Goal: Task Accomplishment & Management: Manage account settings

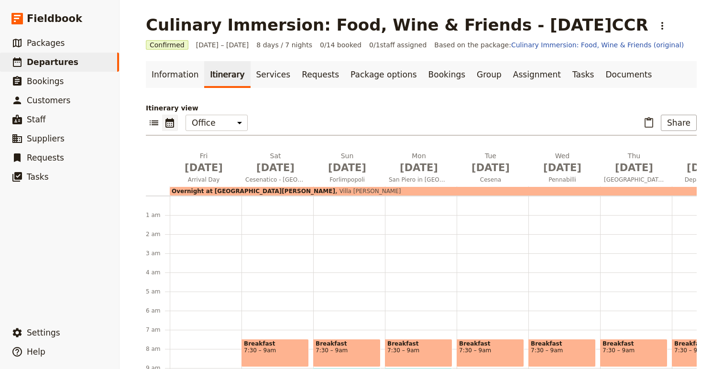
scroll to position [227, 0]
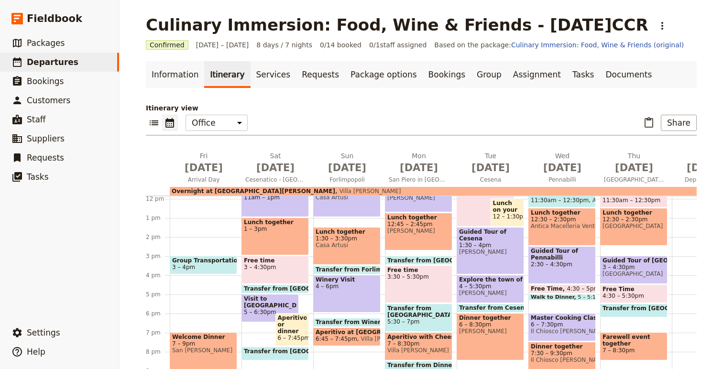
click at [191, 265] on span "3 – 4pm" at bounding box center [183, 267] width 23 height 7
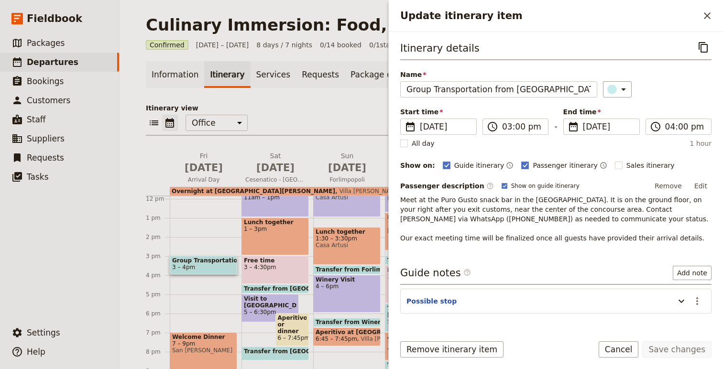
scroll to position [28, 0]
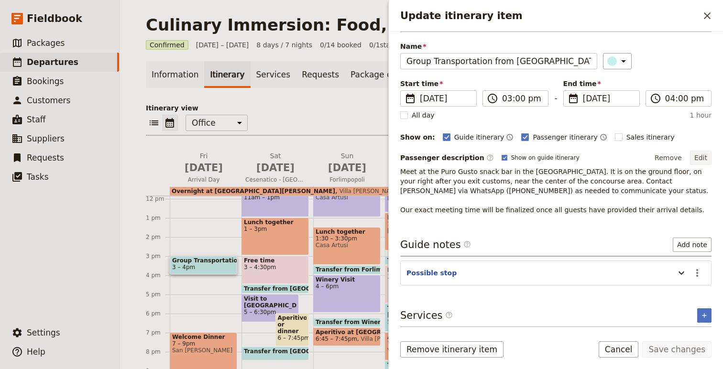
click at [694, 157] on button "Edit" at bounding box center [701, 158] width 22 height 14
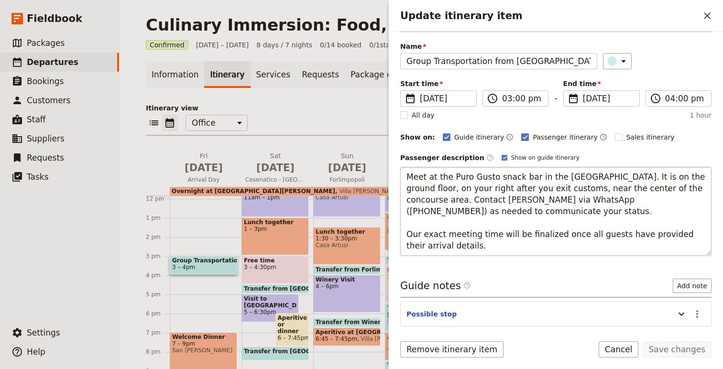
scroll to position [37, 0]
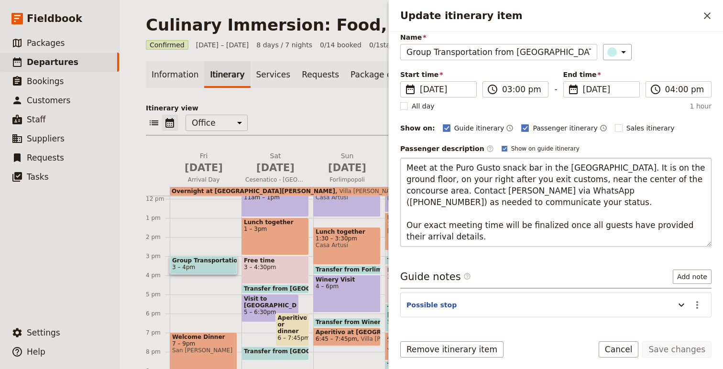
click at [532, 204] on textarea "Meet at the Puro Gusto snack bar in the [GEOGRAPHIC_DATA]. It is on the ground …" at bounding box center [555, 202] width 311 height 89
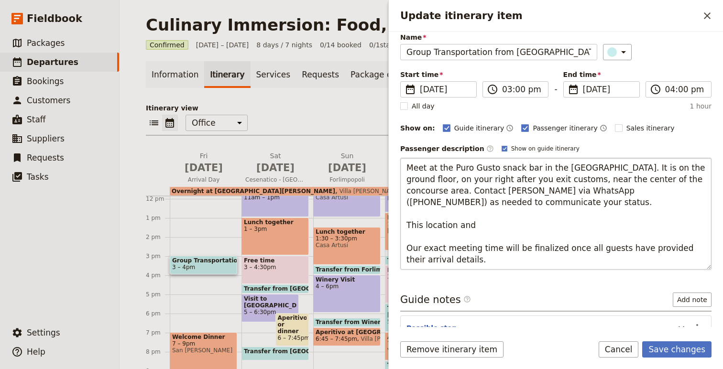
click at [415, 224] on textarea "Meet at the Puro Gusto snack bar in the [GEOGRAPHIC_DATA]. It is on the ground …" at bounding box center [555, 214] width 311 height 112
drag, startPoint x: 503, startPoint y: 224, endPoint x: 413, endPoint y: 250, distance: 93.1
click at [413, 250] on textarea "Meet at the Puro Gusto snack bar in the [GEOGRAPHIC_DATA]. It is on the ground …" at bounding box center [555, 214] width 311 height 112
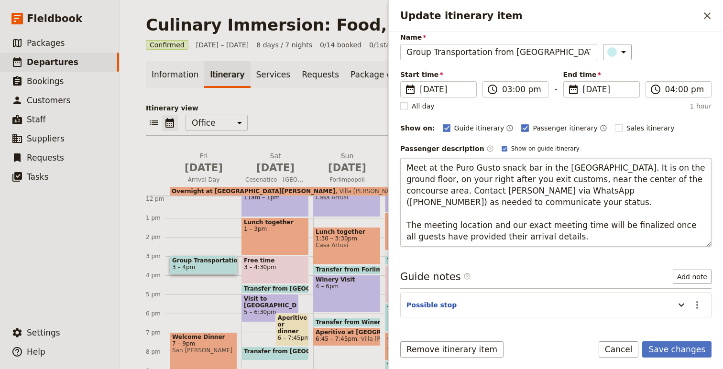
click at [551, 237] on textarea "Meet at the Puro Gusto snack bar in the [GEOGRAPHIC_DATA]. It is on the ground …" at bounding box center [555, 202] width 311 height 89
click at [408, 163] on textarea "Meet at the Puro Gusto snack bar in the [GEOGRAPHIC_DATA]. It is on the ground …" at bounding box center [555, 202] width 311 height 89
drag, startPoint x: 408, startPoint y: 163, endPoint x: 540, endPoint y: 214, distance: 141.1
click at [540, 214] on textarea "Meet at the Puro Gusto snack bar in the [GEOGRAPHIC_DATA]. It is on the ground …" at bounding box center [555, 202] width 311 height 89
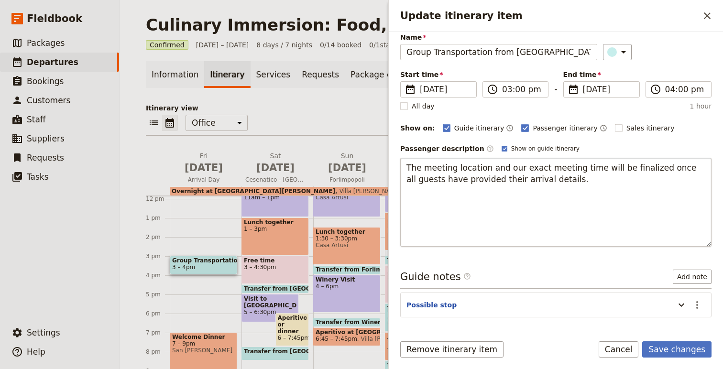
scroll to position [12, 0]
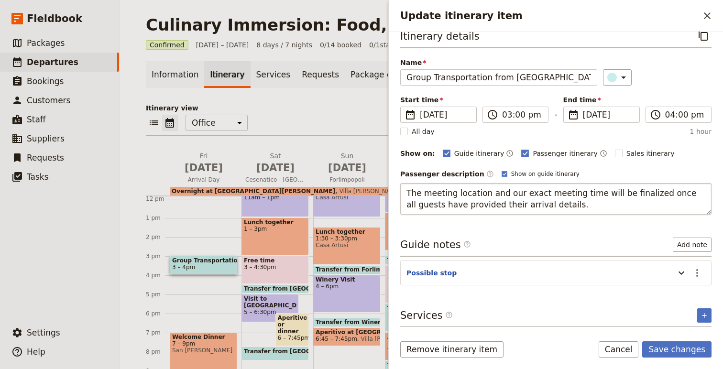
click at [579, 208] on textarea "The meeting location and our exact meeting time will be finalized once all gues…" at bounding box center [555, 199] width 311 height 32
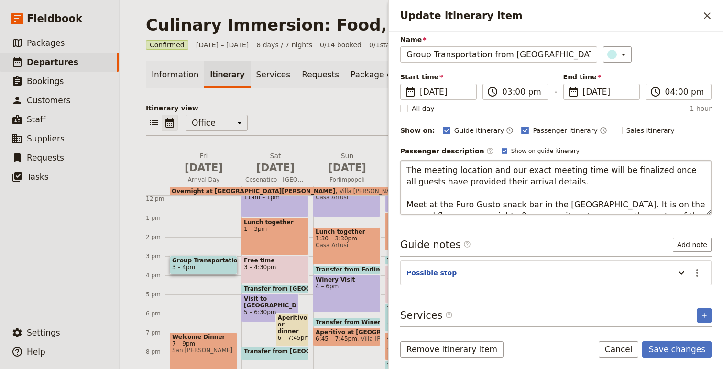
scroll to position [37, 0]
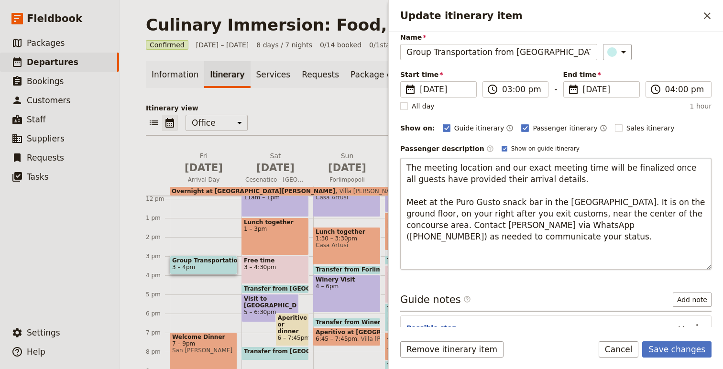
click at [514, 257] on textarea "The meeting location and our exact meeting time will be finalized once all gues…" at bounding box center [555, 214] width 311 height 112
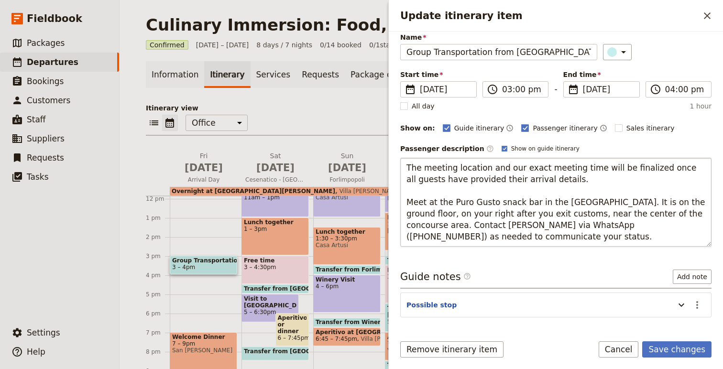
click at [406, 202] on textarea "The meeting location and our exact meeting time will be finalized once all gues…" at bounding box center [555, 202] width 311 height 89
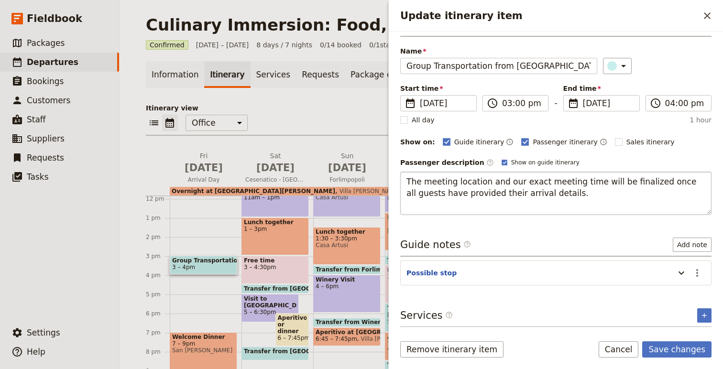
type textarea "The meeting location and our exact meeting time will be finalized once all gues…"
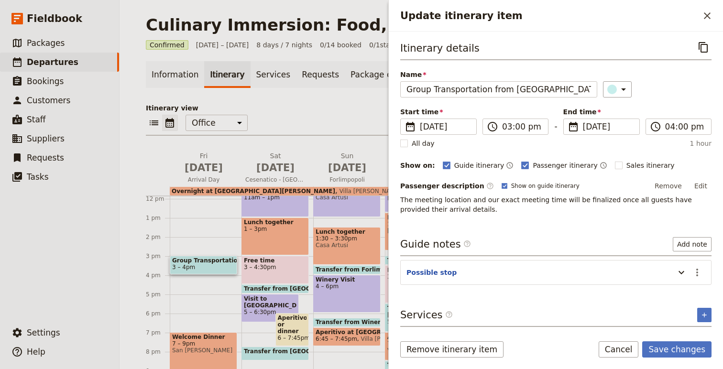
scroll to position [0, 0]
click at [682, 350] on button "Save changes" at bounding box center [676, 349] width 69 height 16
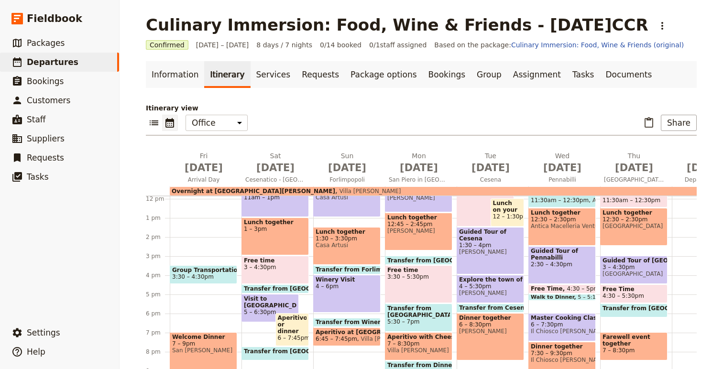
click at [206, 276] on span "3:30 – 4:30pm" at bounding box center [193, 276] width 42 height 7
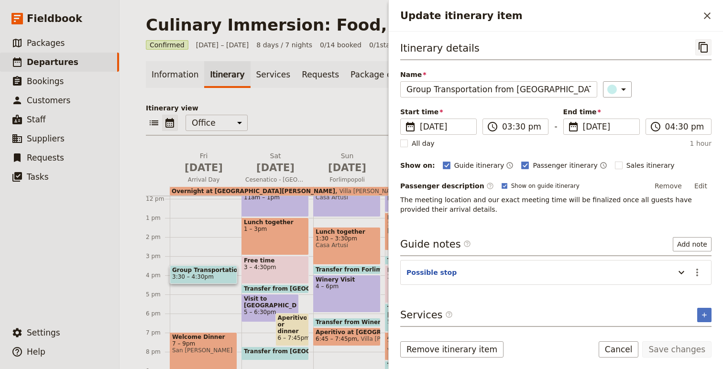
click at [708, 41] on button "​" at bounding box center [703, 47] width 16 height 16
click at [713, 10] on button "​" at bounding box center [707, 16] width 16 height 16
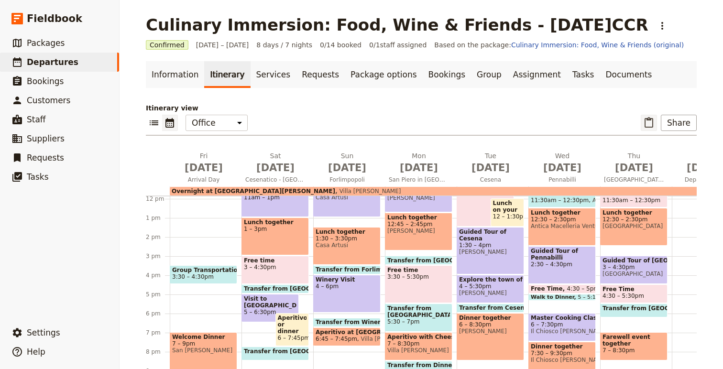
click at [653, 123] on icon "Paste itinerary item" at bounding box center [648, 122] width 11 height 11
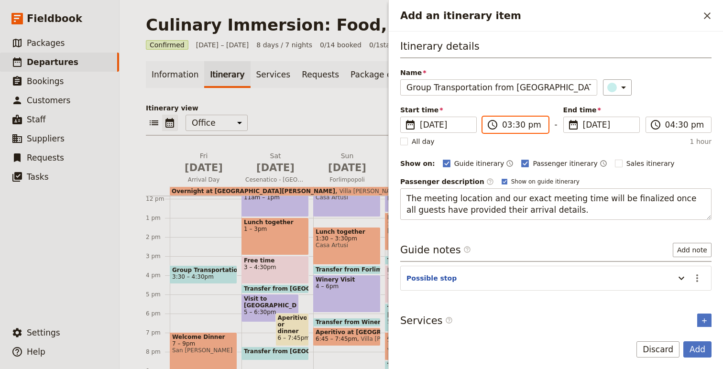
click at [508, 127] on input "03:30 pm" at bounding box center [522, 124] width 40 height 11
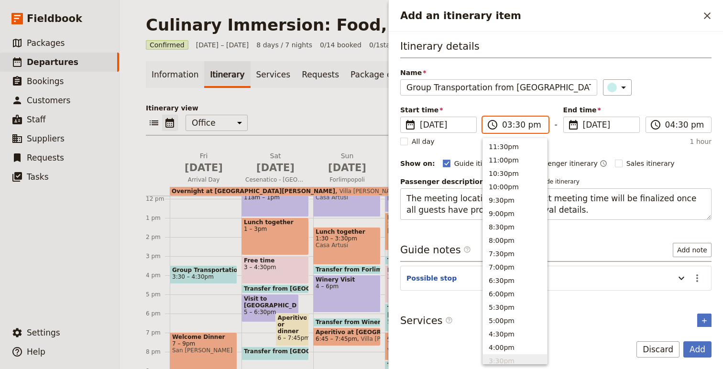
scroll to position [216, 0]
type input "03:00 pm"
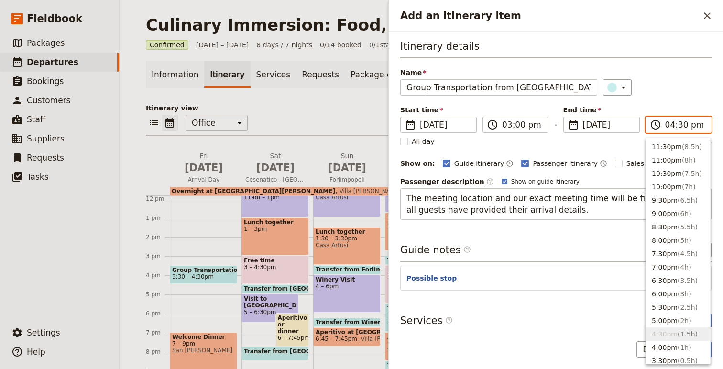
click at [670, 125] on input "04:30 pm" at bounding box center [685, 124] width 40 height 11
type input "03:30 pm"
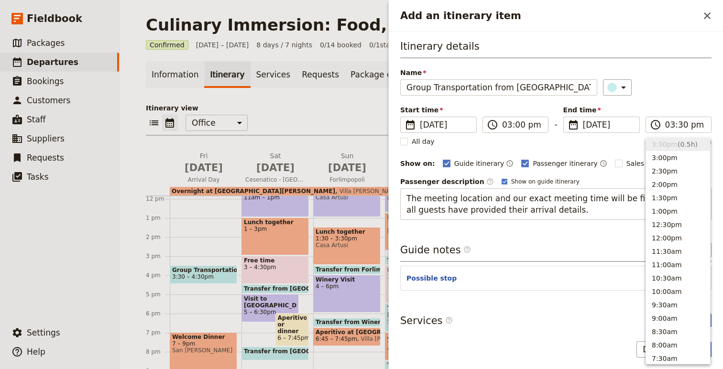
click at [674, 102] on div "Itinerary details Name Group Transportation from [GEOGRAPHIC_DATA] ​ Start time…" at bounding box center [555, 129] width 311 height 181
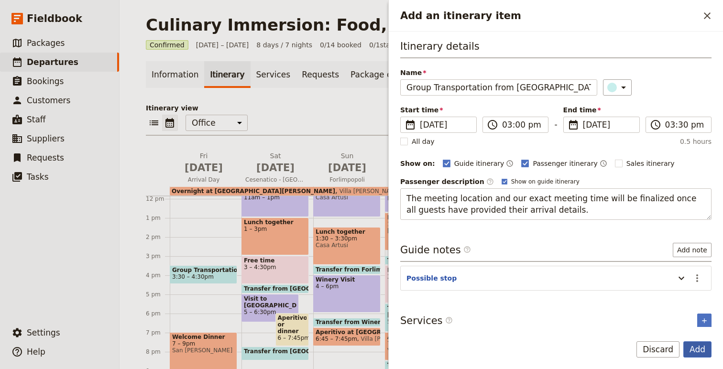
click at [696, 349] on button "Add" at bounding box center [697, 349] width 28 height 16
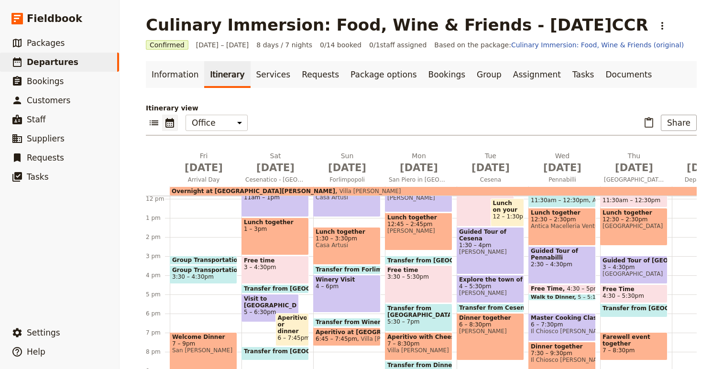
click at [208, 259] on span "Group Transportation from [GEOGRAPHIC_DATA]" at bounding box center [252, 260] width 160 height 7
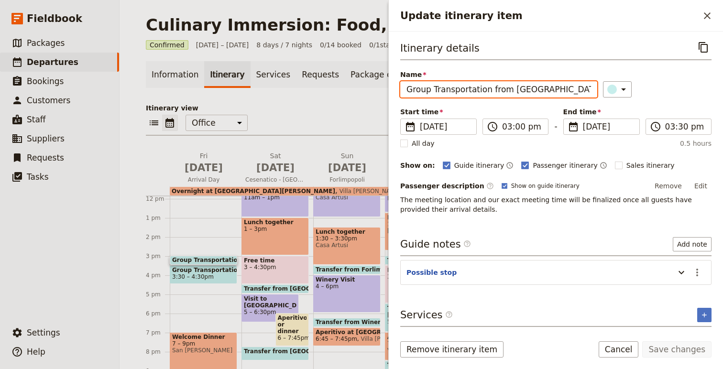
drag, startPoint x: 566, startPoint y: 89, endPoint x: 381, endPoint y: 90, distance: 184.9
click at [381, 90] on div "Culinary Immersion: Food, Wine & Friends - [DATE]CCR ​ Confirmed [DATE] – [DATE…" at bounding box center [420, 184] width 603 height 369
type input "Meet the group in [GEOGRAPHIC_DATA]"
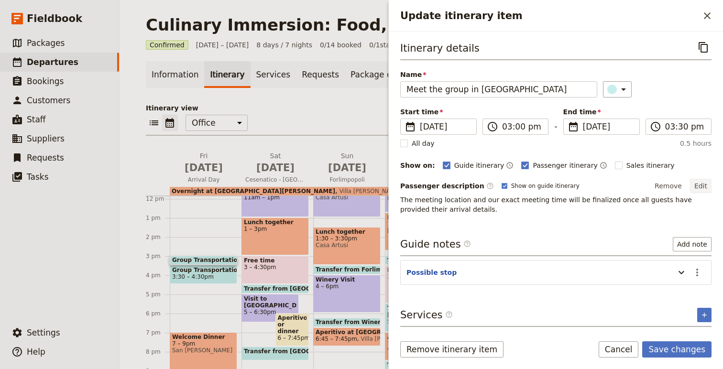
click at [703, 184] on button "Edit" at bounding box center [701, 186] width 22 height 14
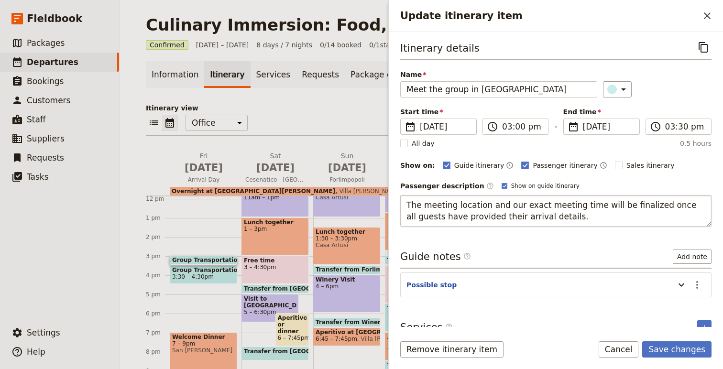
click at [404, 204] on textarea "The meeting location and our exact meeting time will be finalized once all gues…" at bounding box center [555, 211] width 311 height 32
click at [450, 202] on textarea "Those meeting the group shuttle, the meeting location and our exact meeting tim…" at bounding box center [555, 211] width 311 height 32
click at [410, 208] on textarea "Those taking the group shuttle, the meeting location and our exact meeting time…" at bounding box center [555, 211] width 311 height 32
type textarea "For those taking the group shuttle, the meeting location and our exact meeting …"
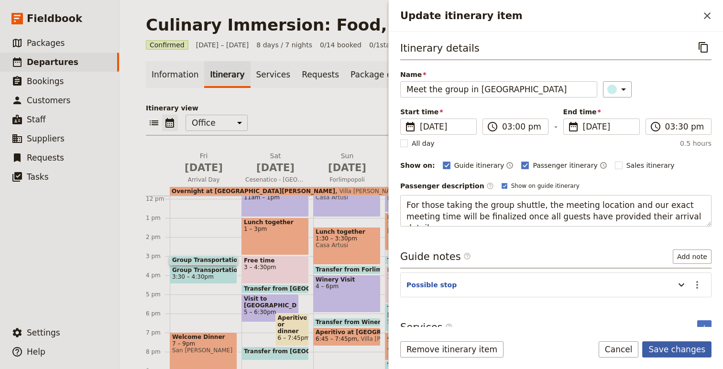
click at [672, 349] on button "Save changes" at bounding box center [676, 349] width 69 height 16
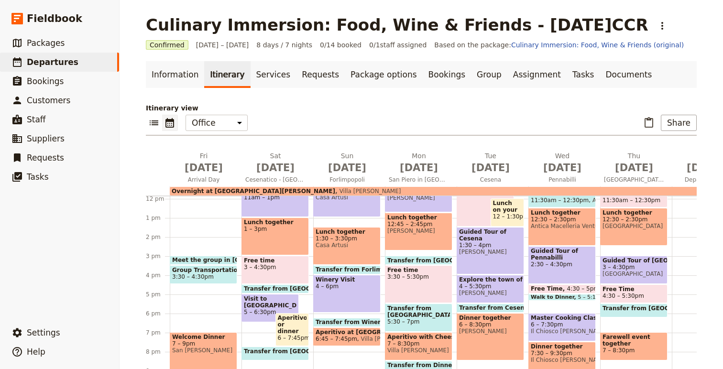
click at [218, 275] on span "3:30 – 4:30pm" at bounding box center [203, 276] width 63 height 7
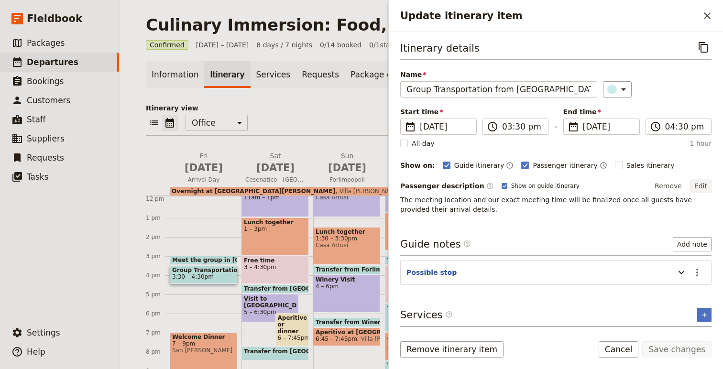
click at [695, 185] on button "Edit" at bounding box center [701, 186] width 22 height 14
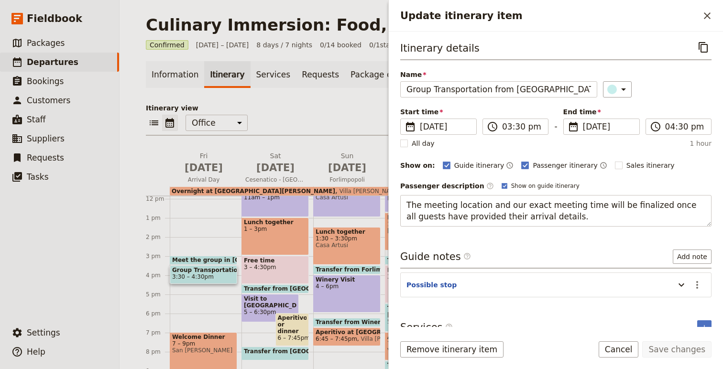
drag, startPoint x: 539, startPoint y: 216, endPoint x: 373, endPoint y: 198, distance: 166.3
click at [373, 198] on div "Culinary Immersion: Food, Wine & Friends - [DATE]CCR ​ Confirmed [DATE] – [DATE…" at bounding box center [420, 184] width 603 height 369
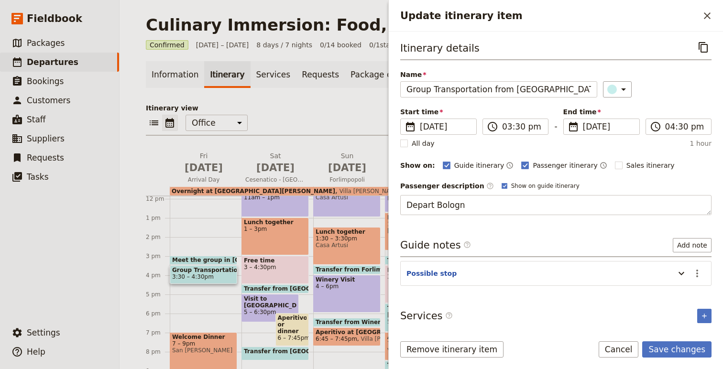
type textarea "Depart [GEOGRAPHIC_DATA]"
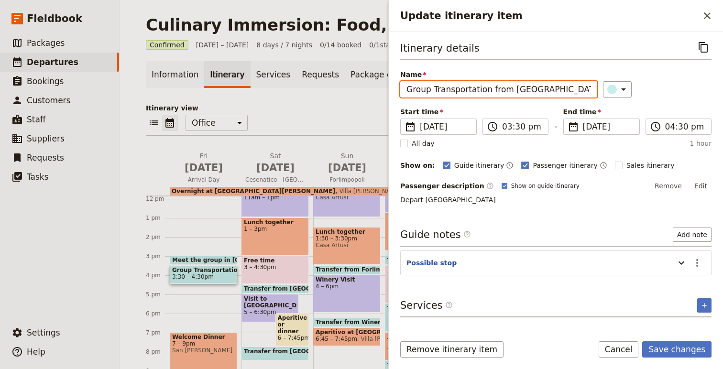
drag, startPoint x: 561, startPoint y: 91, endPoint x: 393, endPoint y: 96, distance: 167.8
click at [393, 97] on div "Itinerary details ​ Name Group Transportation from [GEOGRAPHIC_DATA] ​ Start ti…" at bounding box center [556, 179] width 334 height 295
click at [410, 85] on input "Group Transportation from [GEOGRAPHIC_DATA]" at bounding box center [498, 89] width 197 height 16
click at [406, 90] on input "Group Transportation from [GEOGRAPHIC_DATA]" at bounding box center [498, 89] width 197 height 16
type input "Transfer from [GEOGRAPHIC_DATA]"
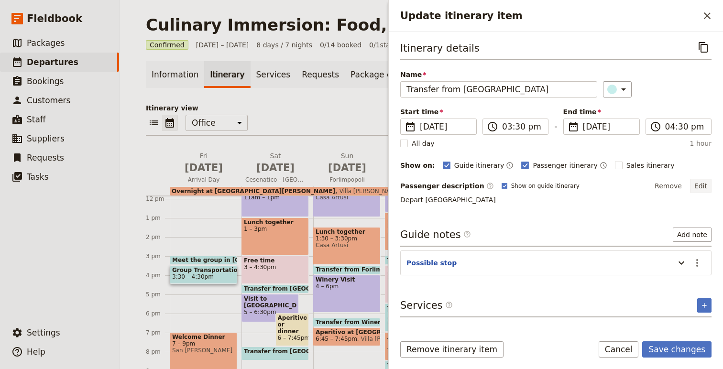
click at [701, 184] on button "Edit" at bounding box center [701, 186] width 22 height 14
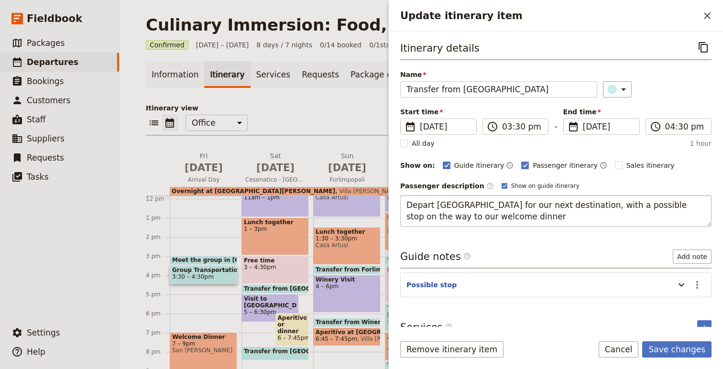
type textarea "Depart [GEOGRAPHIC_DATA] for our next destination, with a possible stop on the …"
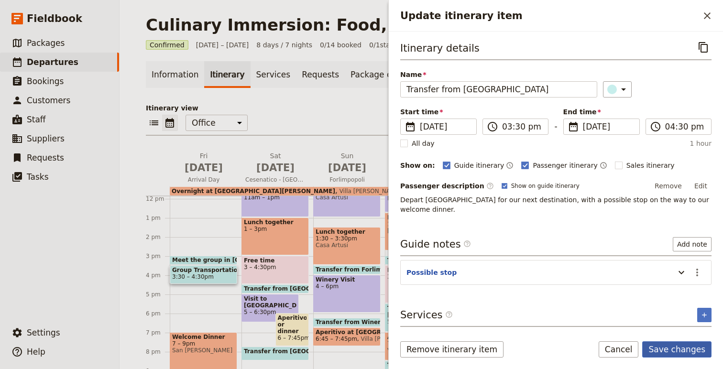
click at [670, 350] on button "Save changes" at bounding box center [676, 349] width 69 height 16
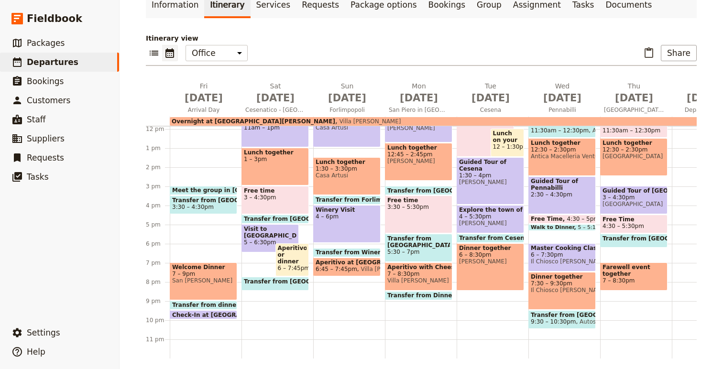
scroll to position [75, 0]
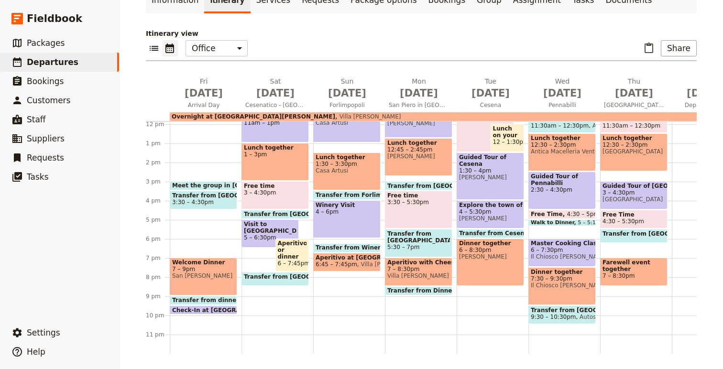
click at [209, 300] on span "Transfer from dinner to Hotel" at bounding box center [221, 300] width 99 height 7
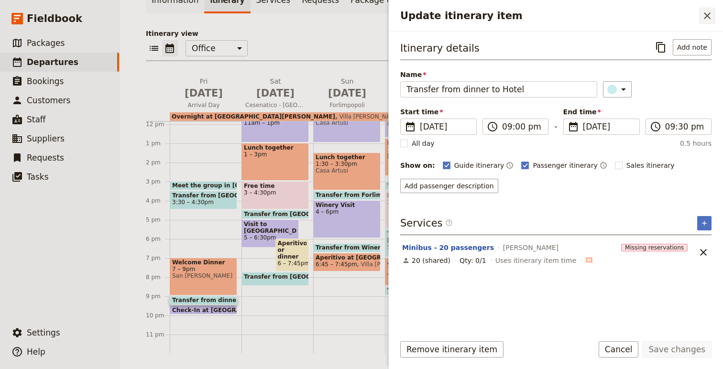
click at [708, 17] on icon "Close drawer" at bounding box center [706, 15] width 7 height 7
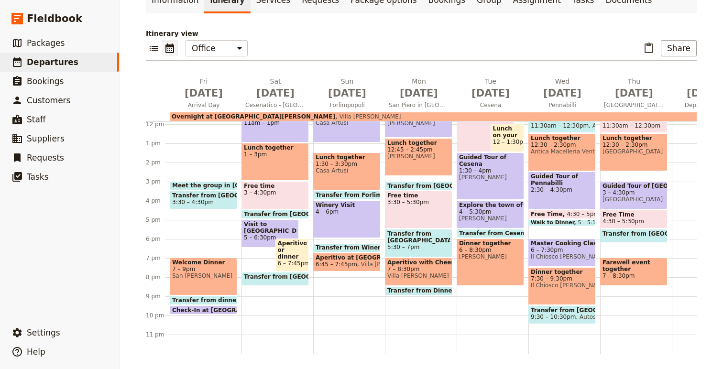
click at [213, 308] on span "Check-In at [GEOGRAPHIC_DATA][PERSON_NAME]" at bounding box center [253, 310] width 163 height 6
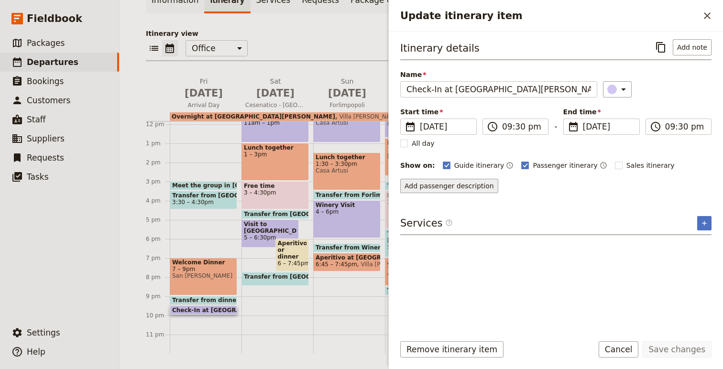
click at [454, 189] on button "Add passenger description" at bounding box center [449, 186] width 98 height 14
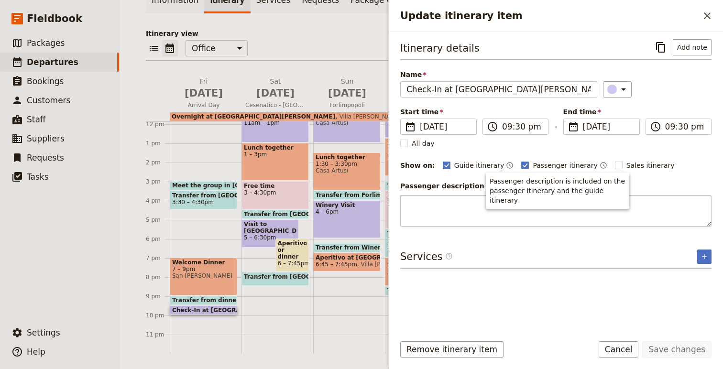
click at [475, 216] on textarea "Update itinerary item" at bounding box center [555, 211] width 311 height 32
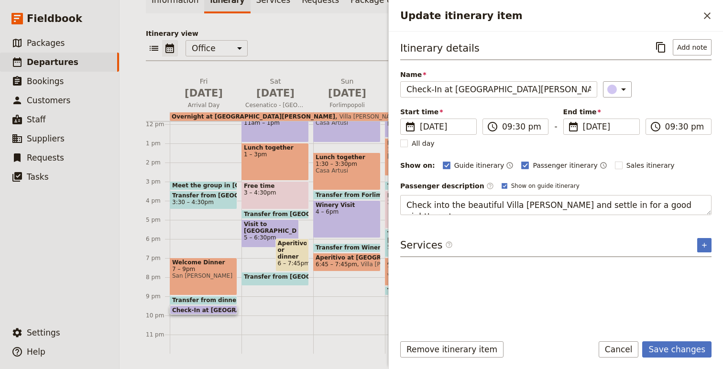
type textarea "Check into the beautiful Villa [PERSON_NAME] and settle in for a good night's r…"
click at [686, 350] on button "Save changes" at bounding box center [676, 349] width 69 height 16
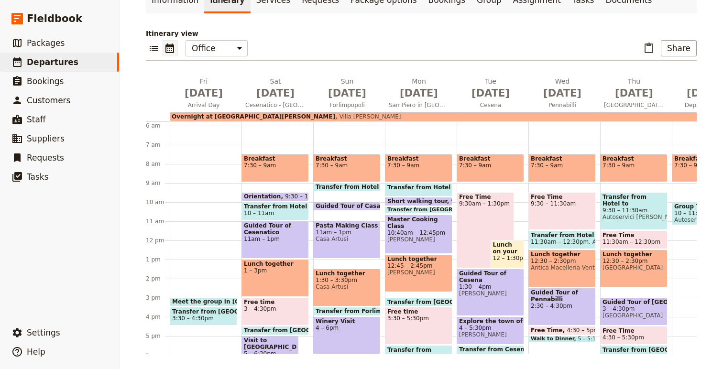
scroll to position [107, 0]
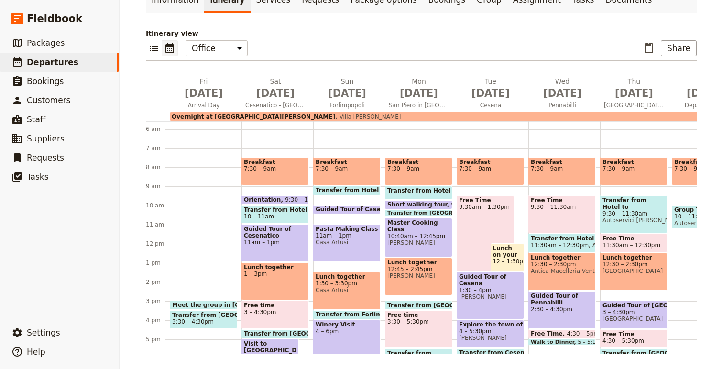
click at [271, 172] on div "Breakfast 7:30 – 9am" at bounding box center [274, 171] width 67 height 28
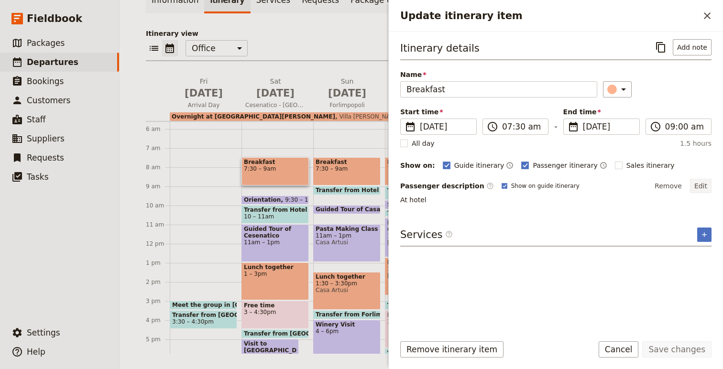
click at [702, 183] on button "Edit" at bounding box center [701, 186] width 22 height 14
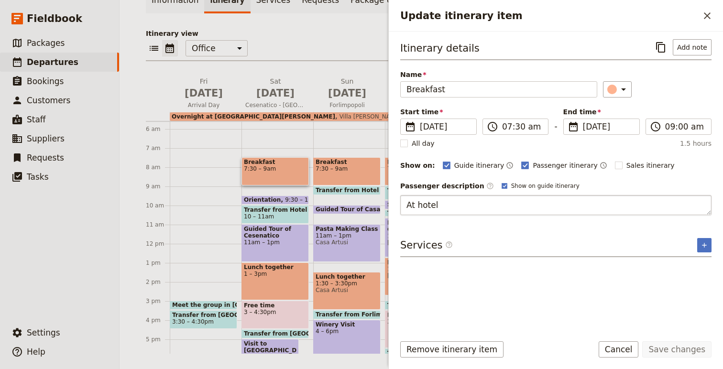
click at [410, 207] on textarea "At hotel" at bounding box center [555, 205] width 311 height 20
type textarea "STARt hotel"
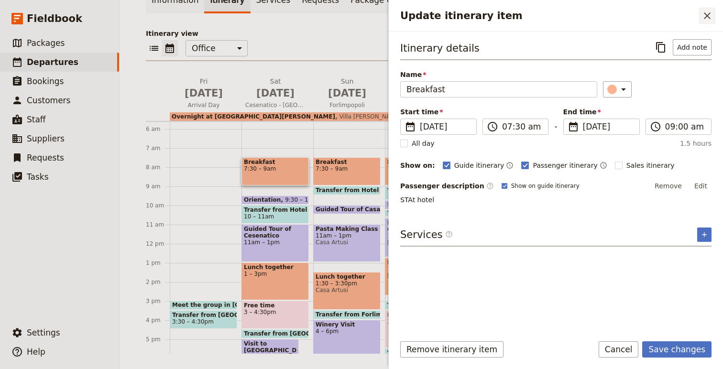
click at [708, 18] on icon "Close drawer" at bounding box center [706, 15] width 11 height 11
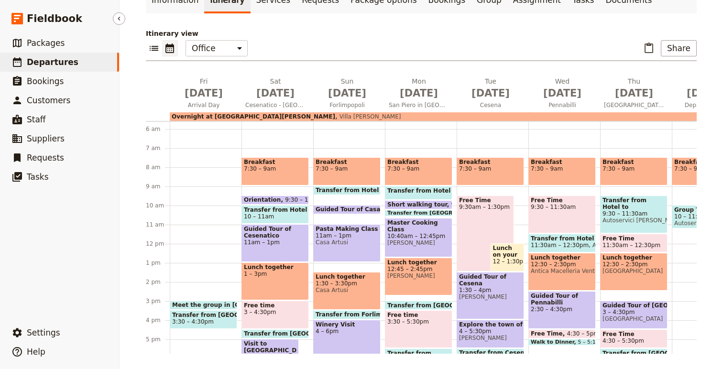
click at [29, 61] on span "Departures" at bounding box center [53, 62] width 52 height 10
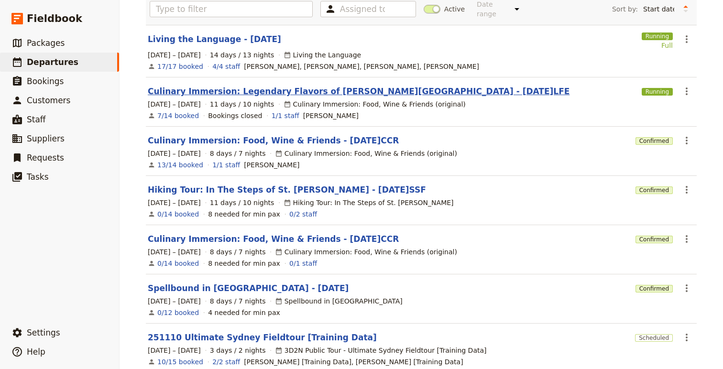
click at [281, 86] on link "Culinary Immersion: Legendary Flavors of [PERSON_NAME][GEOGRAPHIC_DATA] - [DATE…" at bounding box center [358, 91] width 421 height 11
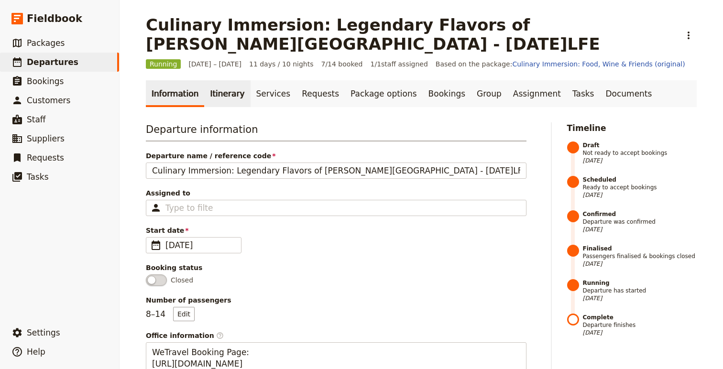
click at [224, 91] on link "Itinerary" at bounding box center [227, 93] width 46 height 27
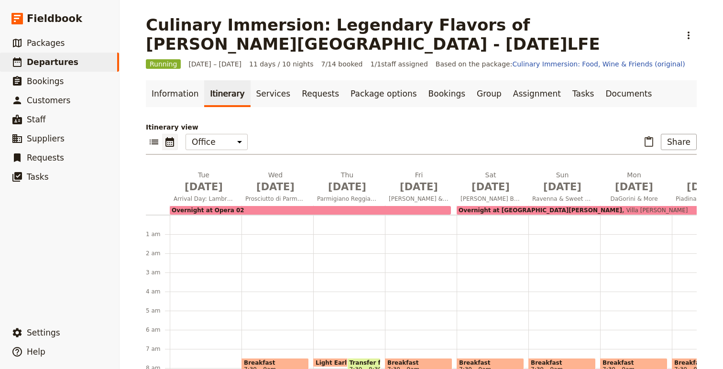
scroll to position [124, 0]
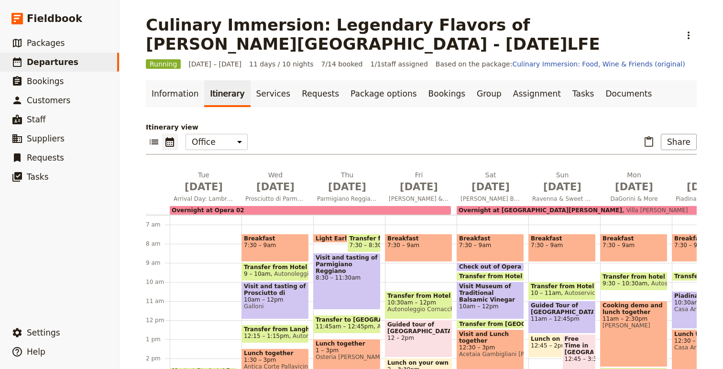
click at [274, 252] on div "Breakfast 7:30 – 9am" at bounding box center [274, 248] width 67 height 28
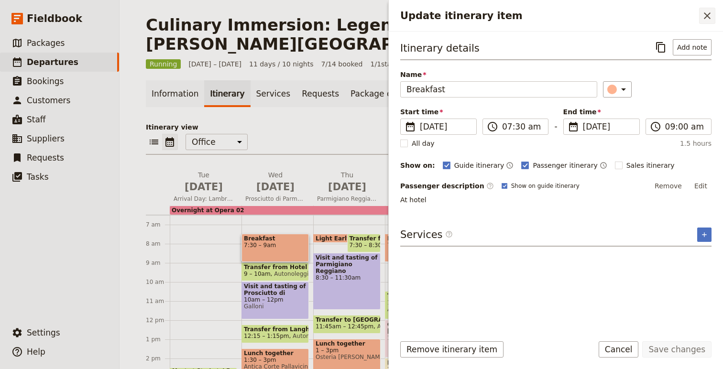
click at [705, 17] on icon "Close drawer" at bounding box center [706, 15] width 7 height 7
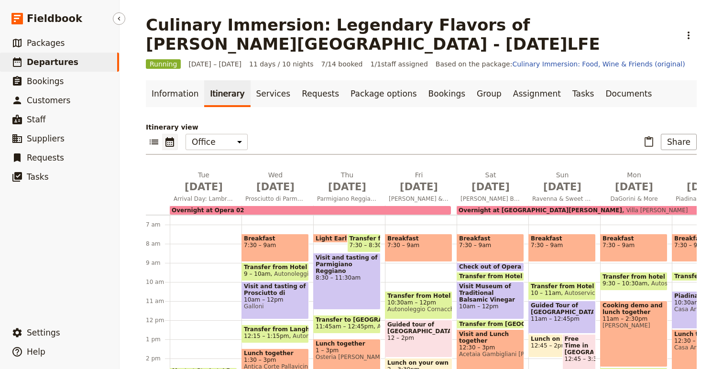
click at [87, 55] on link "​ Departures" at bounding box center [59, 62] width 119 height 19
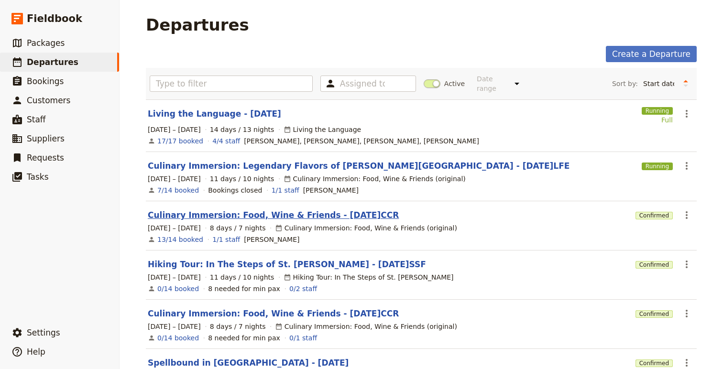
click at [290, 209] on link "Culinary Immersion: Food, Wine & Friends - [DATE]CCR" at bounding box center [273, 214] width 251 height 11
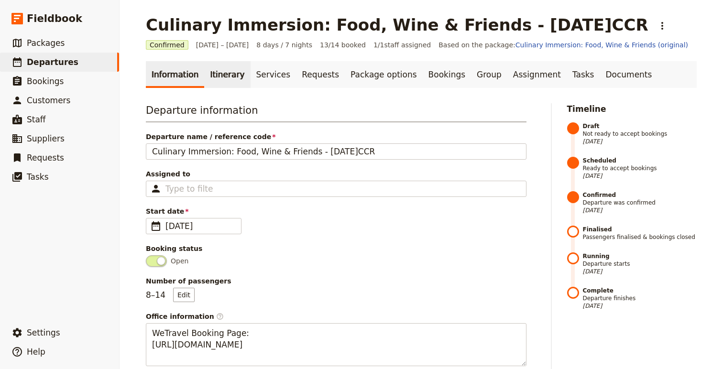
click at [232, 67] on link "Itinerary" at bounding box center [227, 74] width 46 height 27
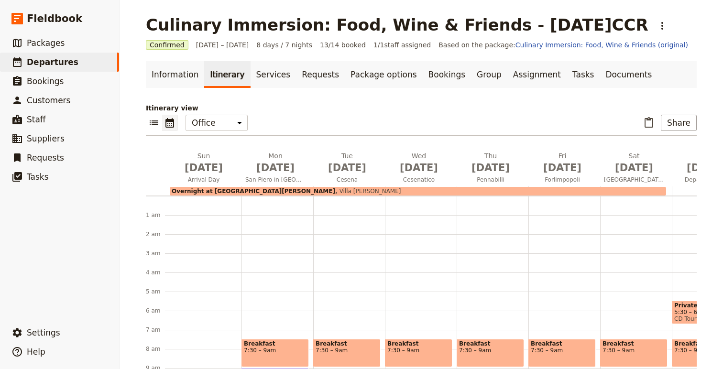
scroll to position [96, 0]
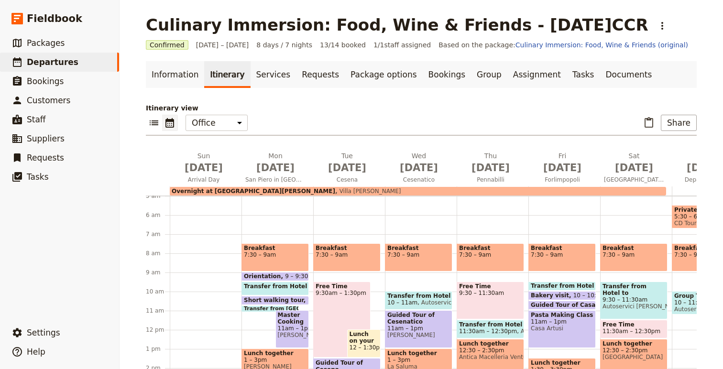
click at [282, 267] on span at bounding box center [275, 269] width 66 height 4
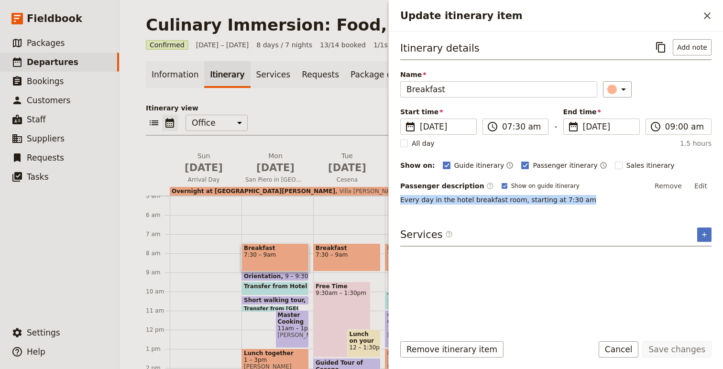
drag, startPoint x: 594, startPoint y: 198, endPoint x: 397, endPoint y: 202, distance: 196.9
click at [397, 202] on div "Itinerary details ​ Add note Name Breakfast ​ Start time ​ [DATE] [DATE] [DATE]…" at bounding box center [556, 179] width 334 height 295
copy p "Every day in the hotel breakfast room, starting at 7:30 am"
click at [707, 16] on icon "Close drawer" at bounding box center [706, 15] width 7 height 7
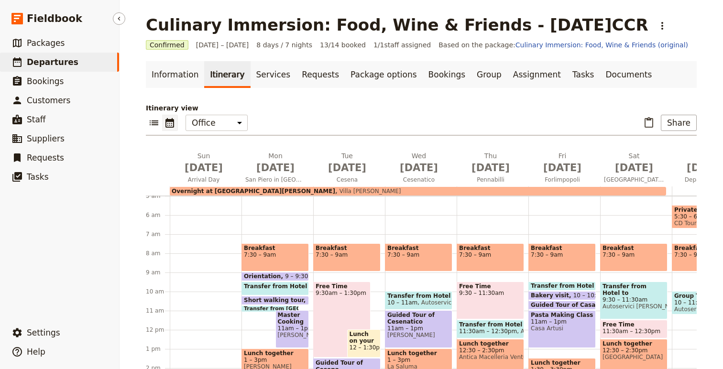
click at [79, 59] on link "​ Departures" at bounding box center [59, 62] width 119 height 19
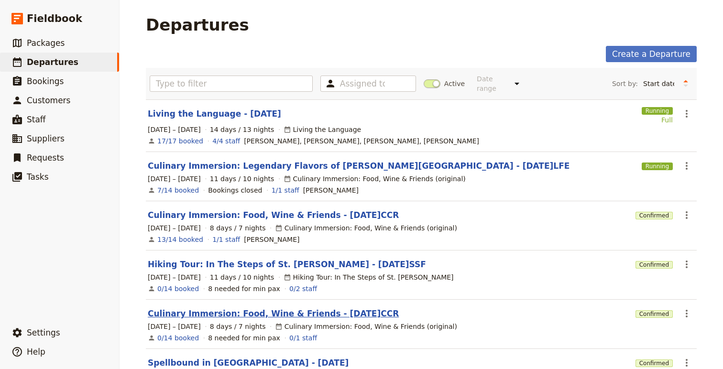
click at [359, 308] on link "Culinary Immersion: Food, Wine & Friends - [DATE]CCR" at bounding box center [273, 313] width 251 height 11
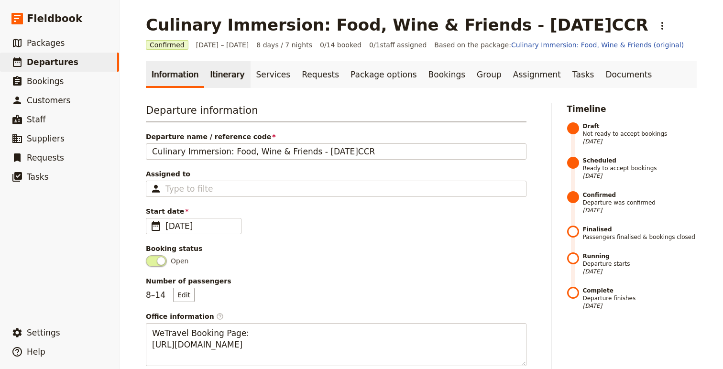
click at [225, 76] on link "Itinerary" at bounding box center [227, 74] width 46 height 27
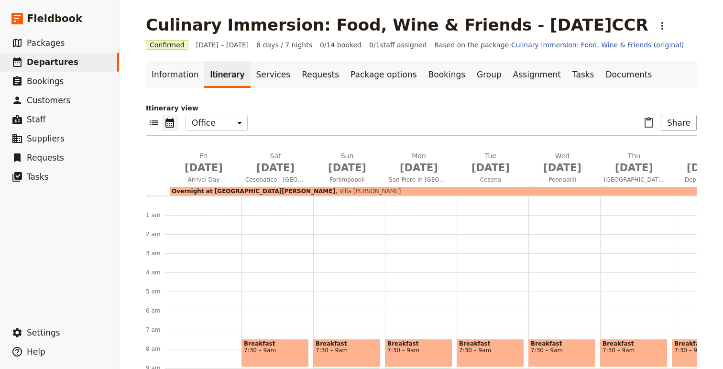
scroll to position [124, 0]
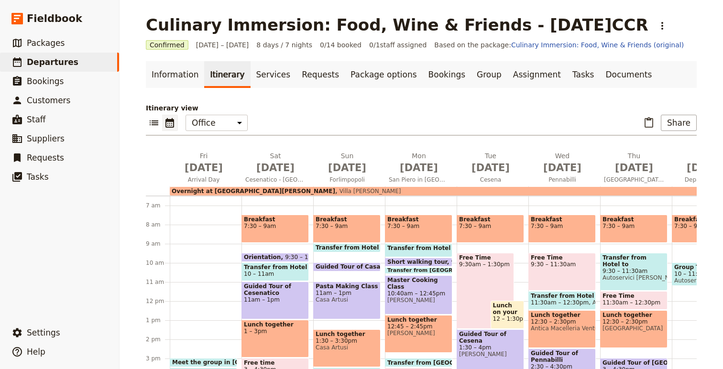
click at [277, 223] on span "7:30 – 9am" at bounding box center [275, 226] width 63 height 7
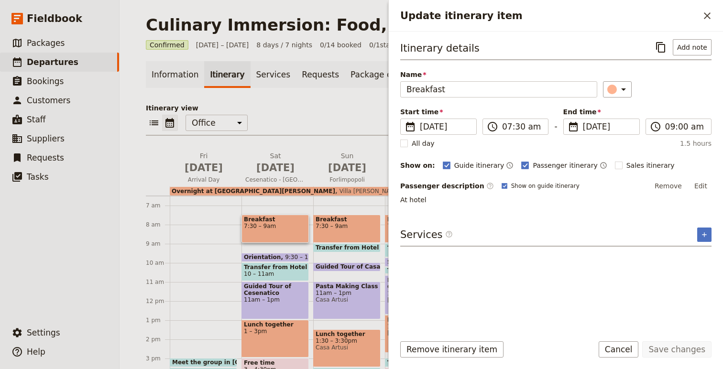
click at [697, 176] on div "Itinerary details ​ Add note Name Breakfast ​ Start time ​ [DATE] [DATE] [DATE]…" at bounding box center [555, 121] width 311 height 165
click at [698, 186] on button "Edit" at bounding box center [701, 186] width 22 height 14
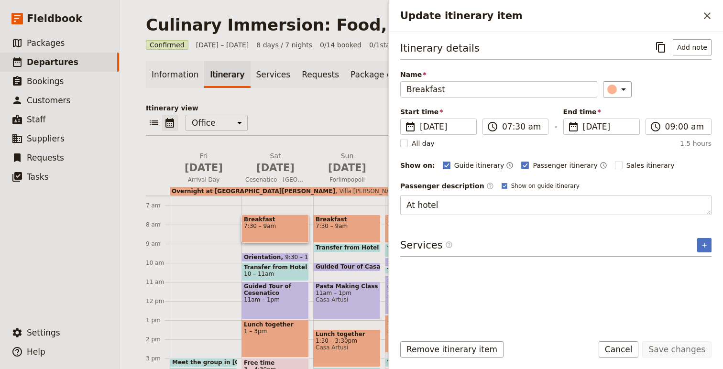
drag, startPoint x: 495, startPoint y: 214, endPoint x: 398, endPoint y: 203, distance: 97.6
click at [398, 203] on div "Itinerary details ​ Add note Name Breakfast ​ Start time ​ [DATE] [DATE] [DATE]…" at bounding box center [556, 179] width 334 height 295
type textarea "Every day in the hotel breakfast room, starting at 7:30 am"
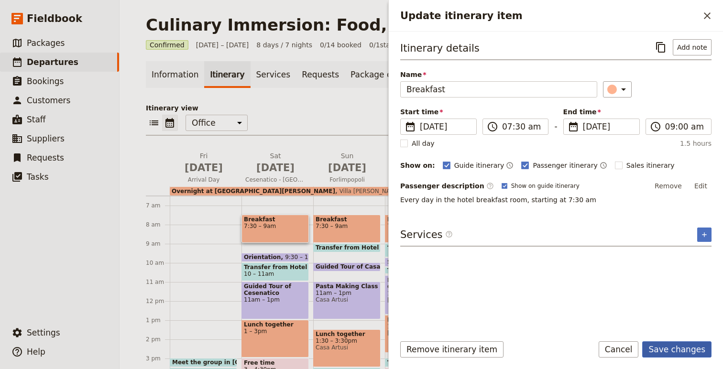
click at [674, 348] on button "Save changes" at bounding box center [676, 349] width 69 height 16
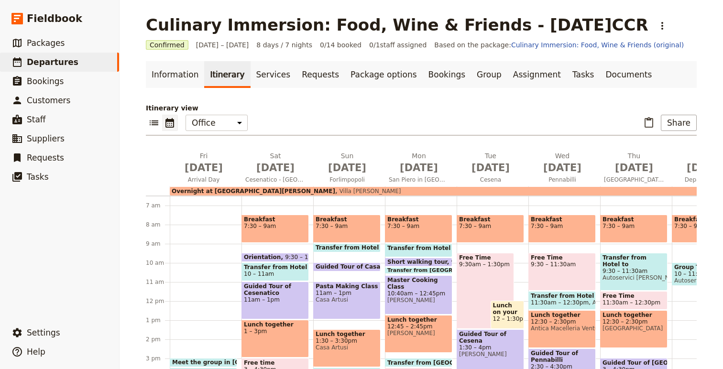
click at [270, 258] on span at bounding box center [275, 260] width 66 height 4
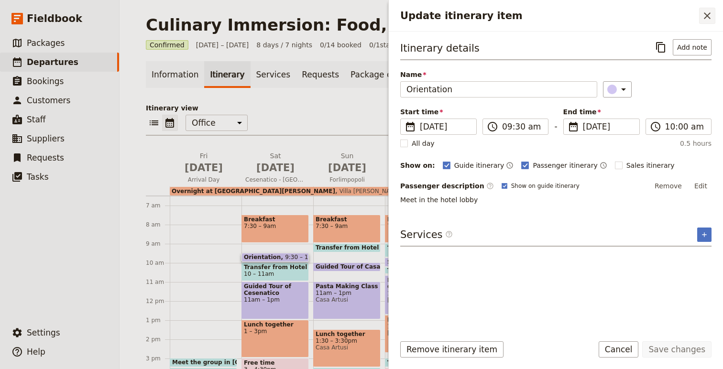
click at [713, 13] on button "​" at bounding box center [707, 16] width 16 height 16
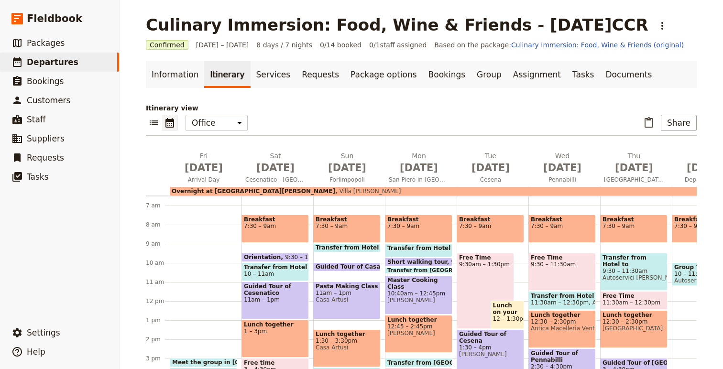
click at [277, 271] on span "10 – 11am" at bounding box center [275, 273] width 63 height 7
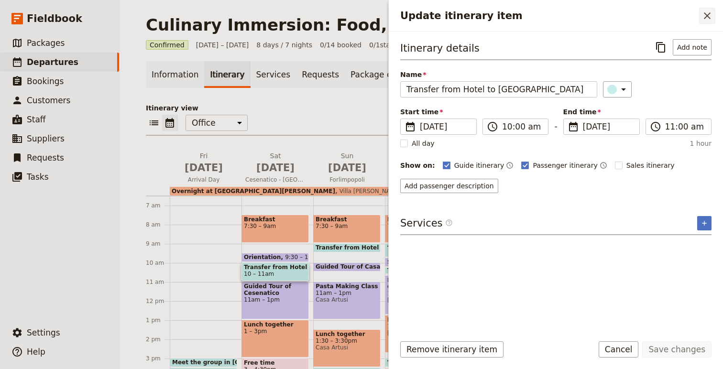
click at [708, 17] on icon "Close drawer" at bounding box center [706, 15] width 7 height 7
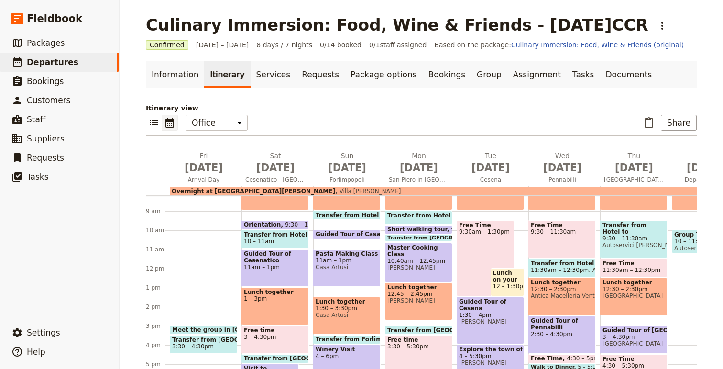
scroll to position [173, 0]
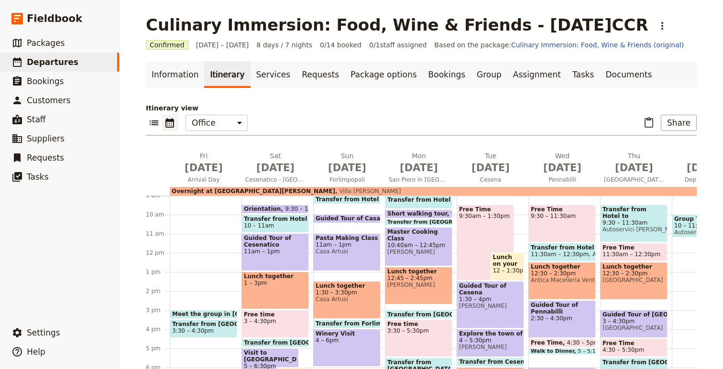
click at [280, 257] on div "Guided Tour of Cesenatico 11am – 1pm" at bounding box center [274, 252] width 67 height 38
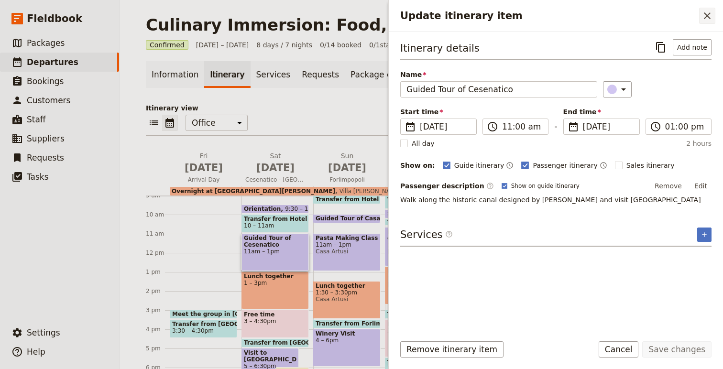
click at [705, 23] on button "​" at bounding box center [707, 16] width 16 height 16
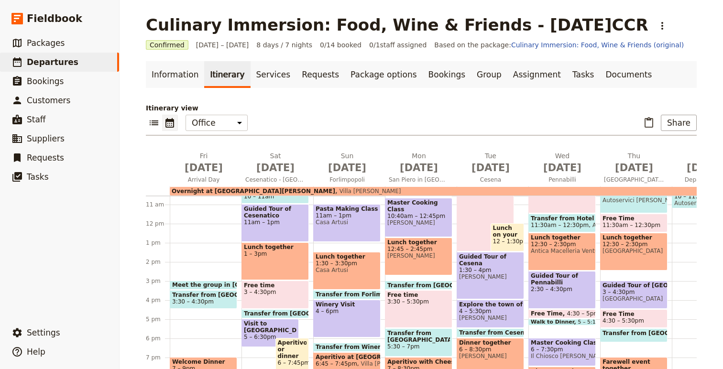
scroll to position [227, 0]
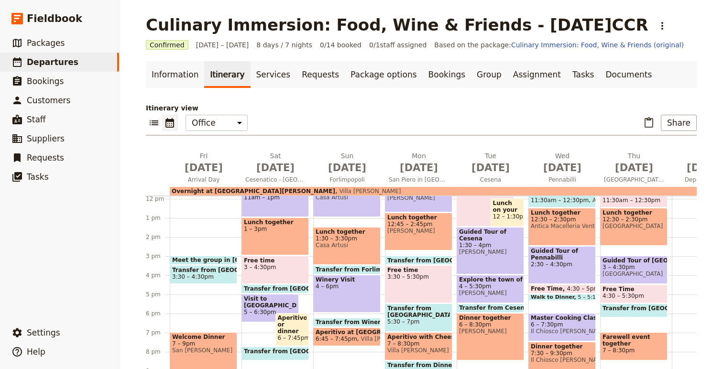
click at [260, 309] on div "Visit to [GEOGRAPHIC_DATA] 5 – 6:30pm" at bounding box center [269, 308] width 57 height 28
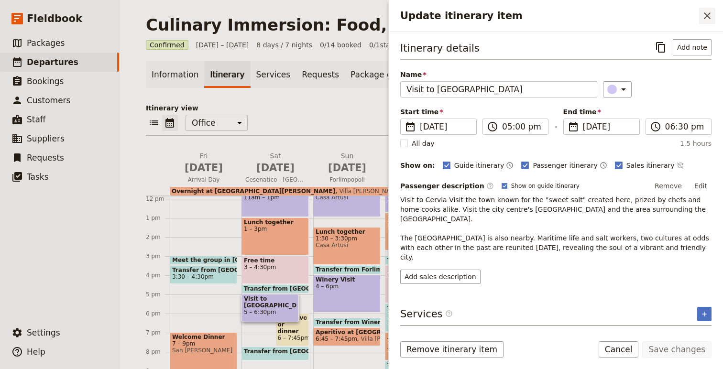
click at [705, 16] on icon "Close drawer" at bounding box center [706, 15] width 7 height 7
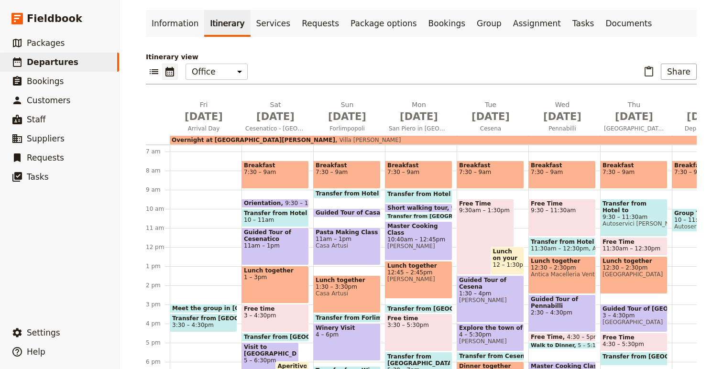
scroll to position [104, 0]
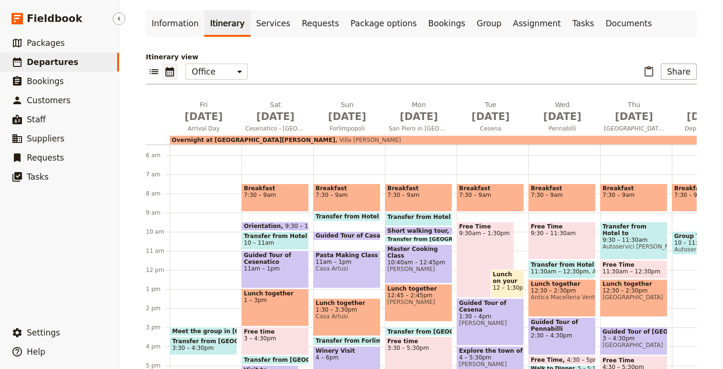
click at [48, 66] on span "Departures" at bounding box center [53, 62] width 52 height 10
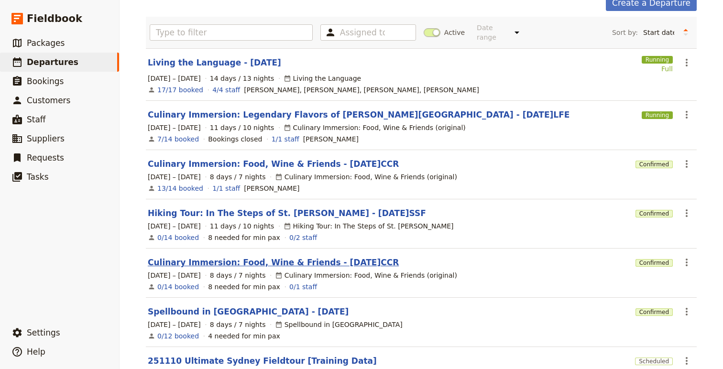
click at [358, 257] on link "Culinary Immersion: Food, Wine & Friends - [DATE]CCR" at bounding box center [273, 262] width 251 height 11
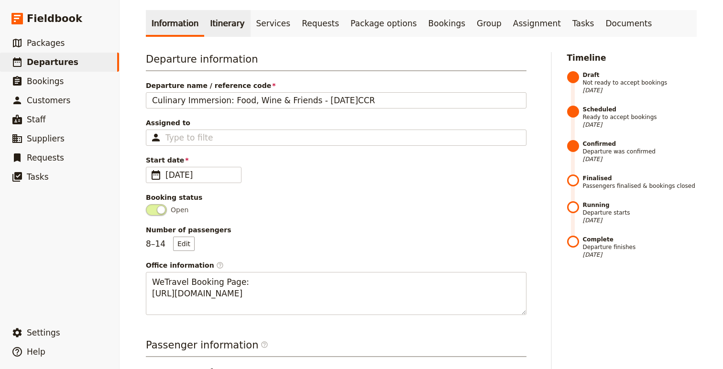
click at [215, 12] on link "Itinerary" at bounding box center [227, 23] width 46 height 27
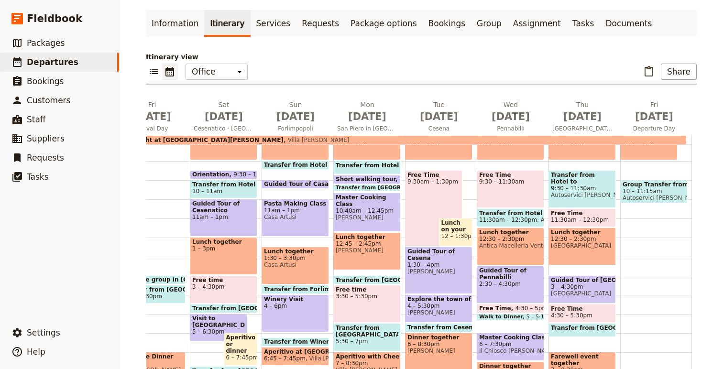
scroll to position [159, 0]
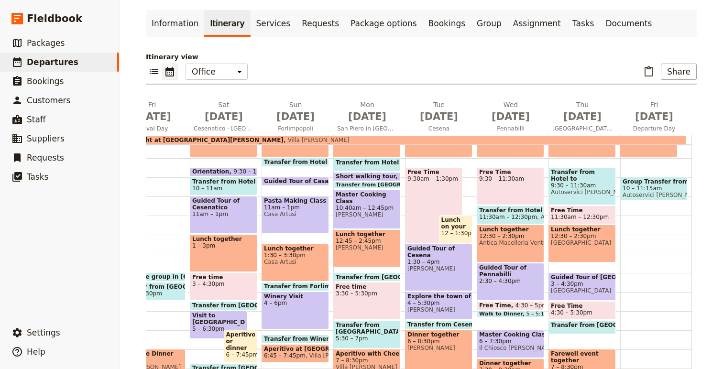
click at [430, 218] on div "Free Time 9:30am – 1:30pm" at bounding box center [433, 205] width 57 height 76
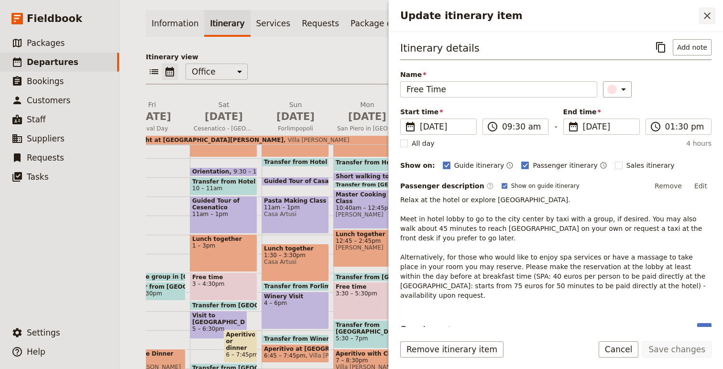
click at [708, 13] on icon "Close drawer" at bounding box center [706, 15] width 7 height 7
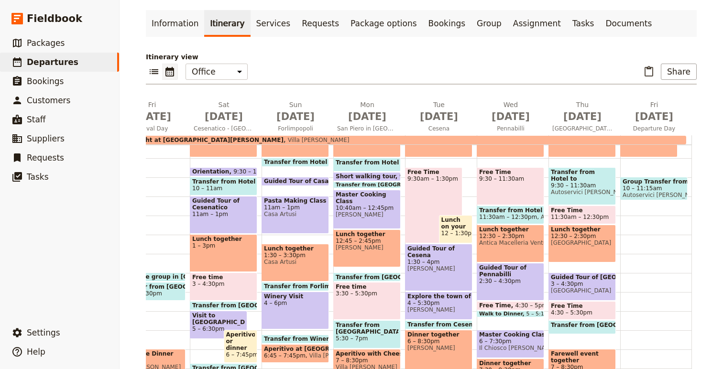
click at [442, 257] on span "Guided Tour of Cesena" at bounding box center [438, 251] width 63 height 13
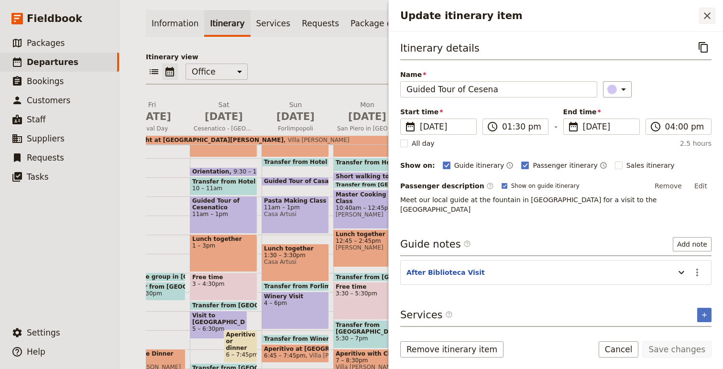
click at [706, 18] on icon "Close drawer" at bounding box center [706, 15] width 11 height 11
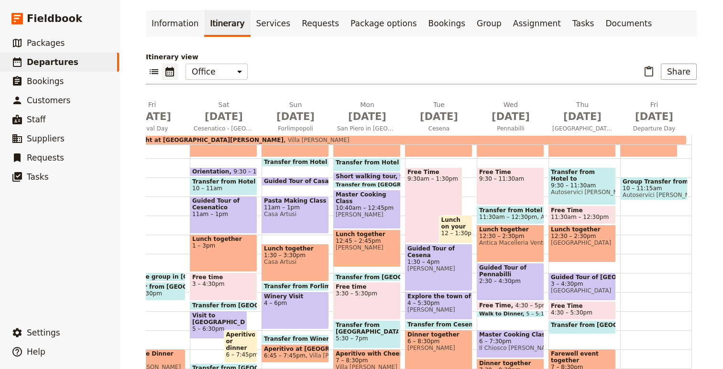
click at [448, 233] on span "12 – 1:30pm" at bounding box center [455, 233] width 29 height 7
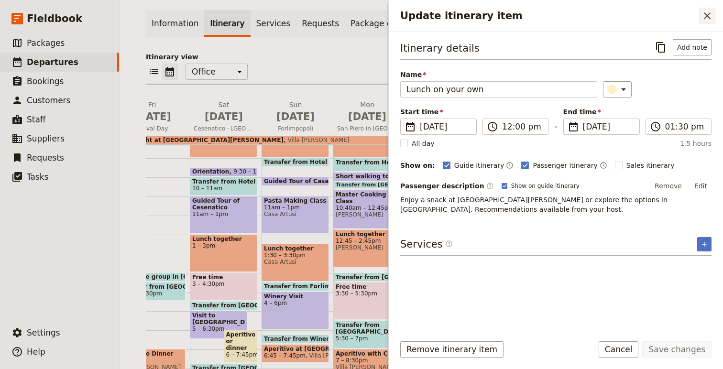
click at [708, 13] on icon "Close drawer" at bounding box center [706, 15] width 11 height 11
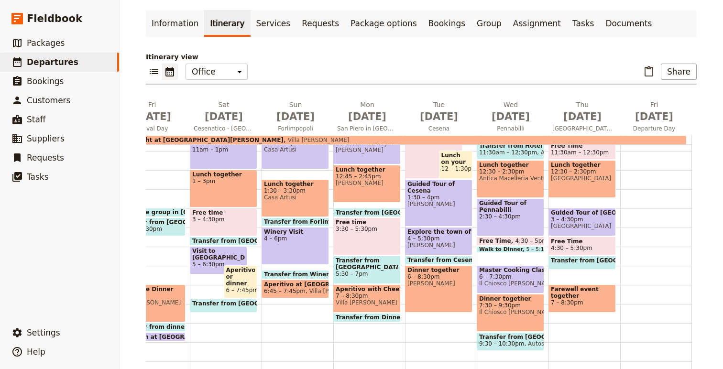
scroll to position [227, 0]
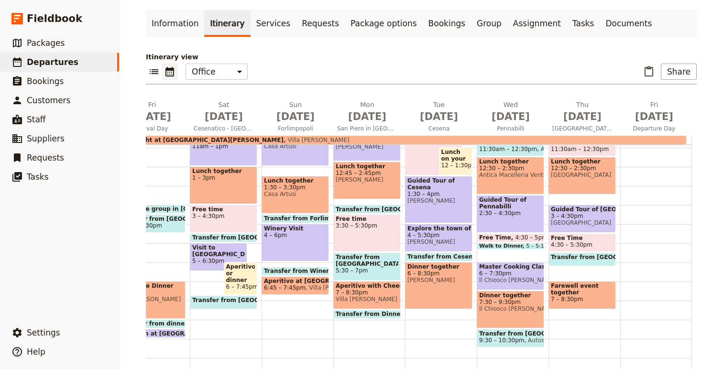
click at [509, 337] on span "9:30 – 10:30pm" at bounding box center [501, 340] width 45 height 7
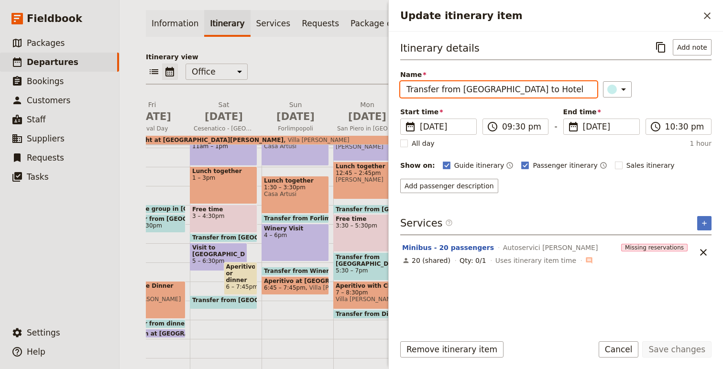
click at [468, 91] on input "Transfer from [GEOGRAPHIC_DATA] to Hotel" at bounding box center [498, 89] width 197 height 16
type input "Transfer from Dinner to Hotel"
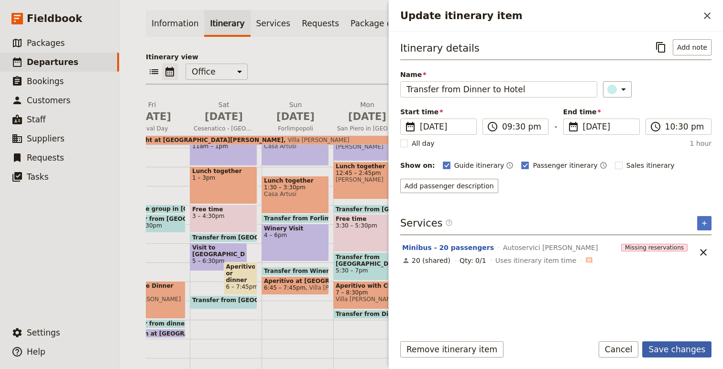
click at [677, 346] on button "Save changes" at bounding box center [676, 349] width 69 height 16
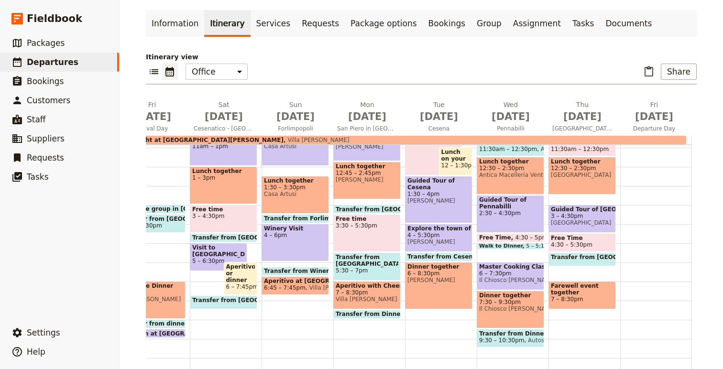
click at [507, 244] on span "Walk to Dinner" at bounding box center [502, 246] width 47 height 6
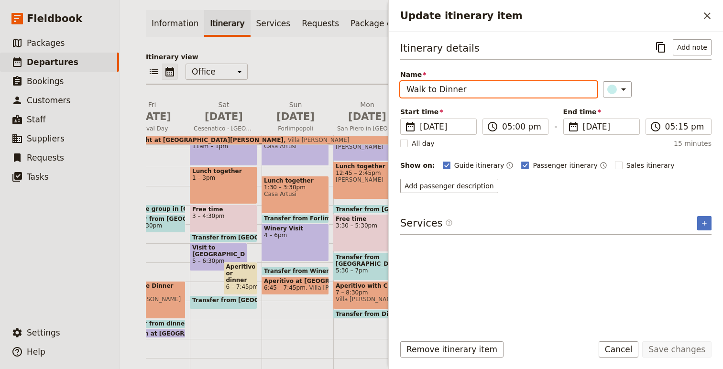
drag, startPoint x: 471, startPoint y: 91, endPoint x: 376, endPoint y: 70, distance: 96.9
click at [376, 80] on div "Culinary Immersion: Food, Wine & Friends - [DATE]CCR ​ Confirmed [DATE] – [DATE…" at bounding box center [420, 184] width 603 height 369
type input "Transfer from [GEOGRAPHIC_DATA] to dinner"
click at [642, 341] on button "Save changes" at bounding box center [676, 349] width 69 height 16
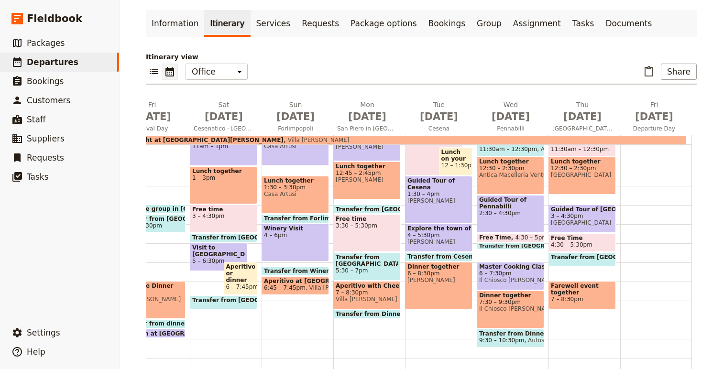
click at [524, 281] on span "Il Chiosco [PERSON_NAME]" at bounding box center [510, 280] width 63 height 7
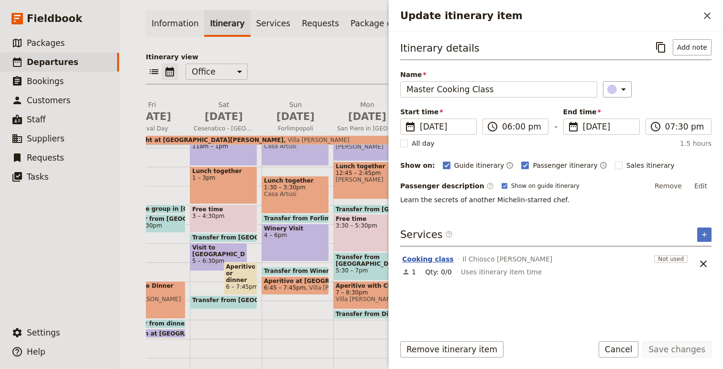
click at [426, 259] on button "Cooking class" at bounding box center [428, 259] width 52 height 10
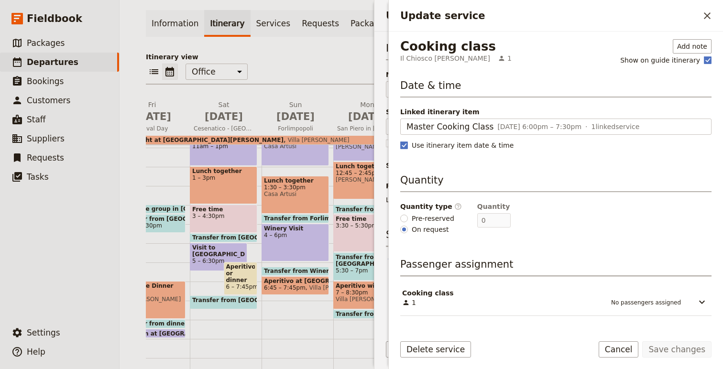
click at [429, 58] on span "Il Chiosco [PERSON_NAME]" at bounding box center [445, 59] width 90 height 10
click at [706, 13] on icon "Close drawer" at bounding box center [706, 15] width 11 height 11
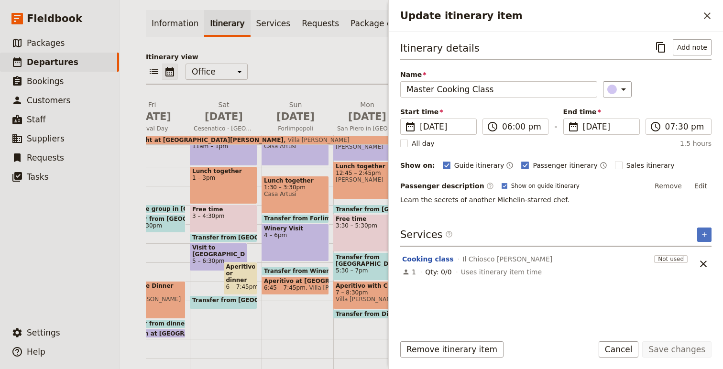
click at [473, 262] on span "Il Chiosco [PERSON_NAME]" at bounding box center [507, 259] width 90 height 10
click at [708, 14] on icon "Close drawer" at bounding box center [706, 15] width 7 height 7
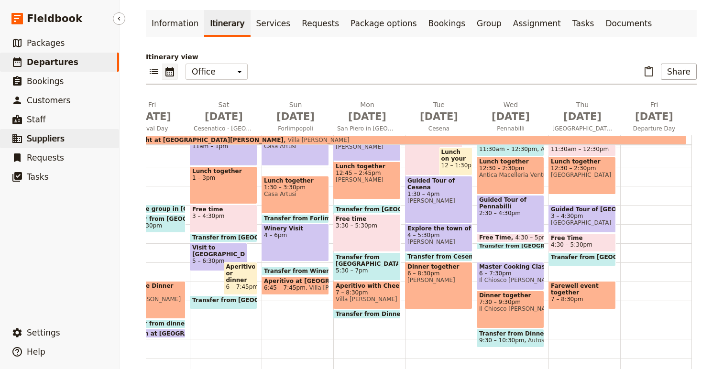
click at [47, 143] on span "Suppliers" at bounding box center [46, 138] width 38 height 11
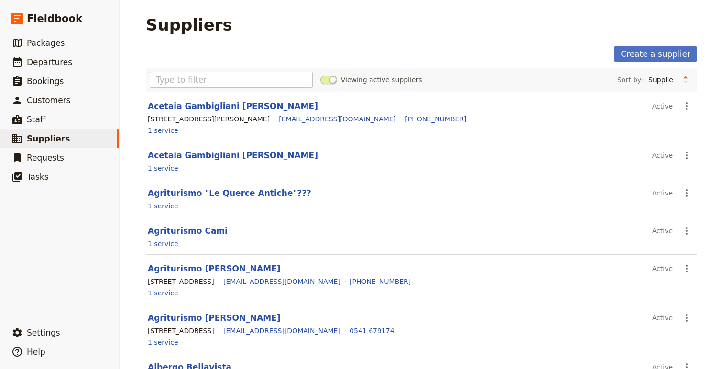
click at [248, 70] on div "Viewing active suppliers Sort by: Supplier Location Most recently updated Most …" at bounding box center [421, 80] width 551 height 24
click at [241, 82] on input "text" at bounding box center [231, 80] width 163 height 16
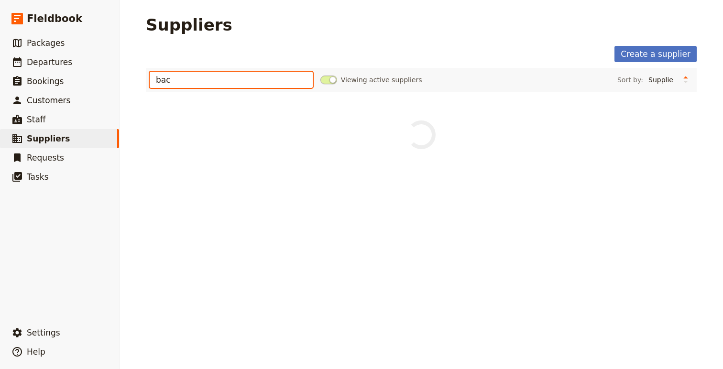
type input "bacc"
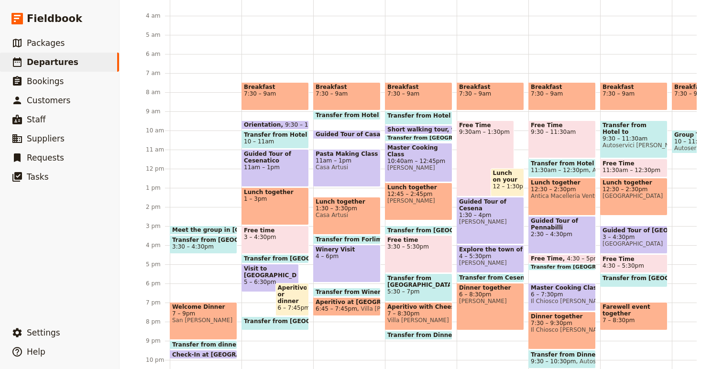
scroll to position [301, 0]
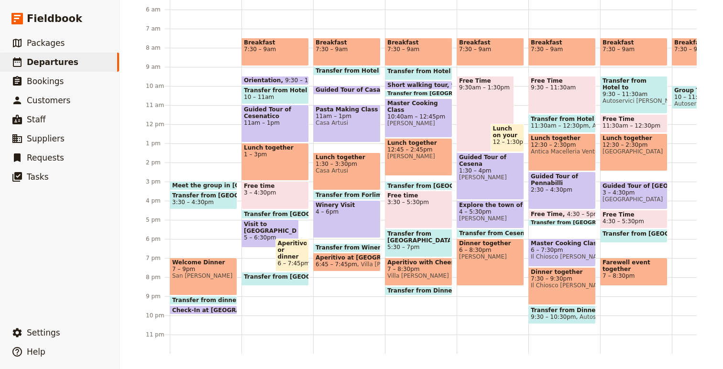
click at [573, 222] on span at bounding box center [562, 224] width 66 height 4
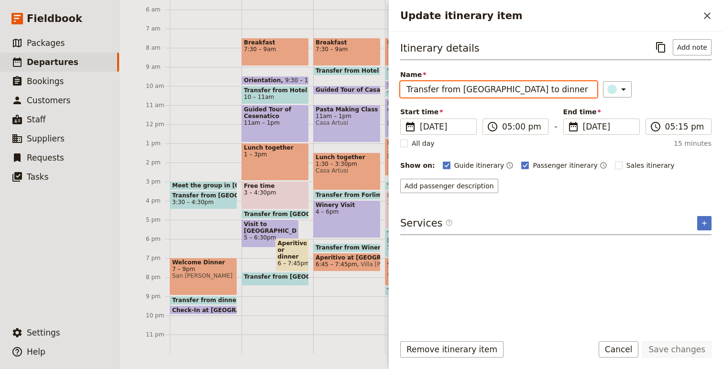
click at [513, 84] on input "Transfer from [GEOGRAPHIC_DATA] to dinner" at bounding box center [498, 89] width 197 height 16
type input "Transfer from [GEOGRAPHIC_DATA] to [GEOGRAPHIC_DATA]"
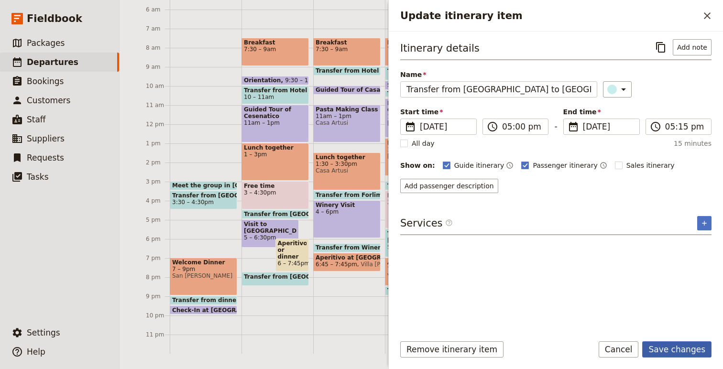
click at [685, 349] on button "Save changes" at bounding box center [676, 349] width 69 height 16
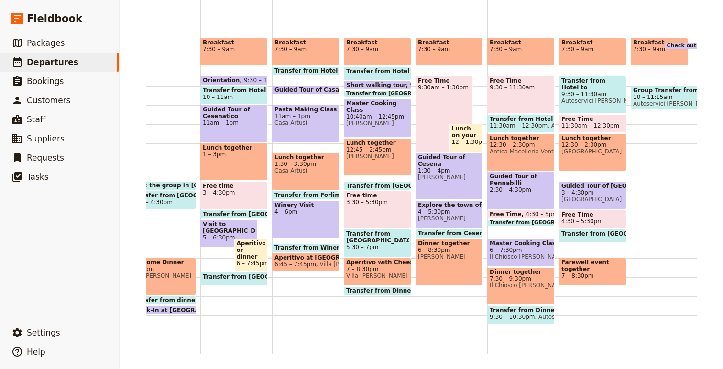
scroll to position [0, 52]
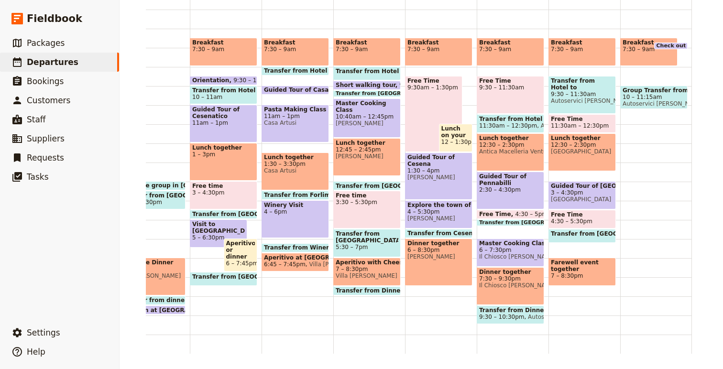
click at [573, 238] on span at bounding box center [582, 240] width 66 height 4
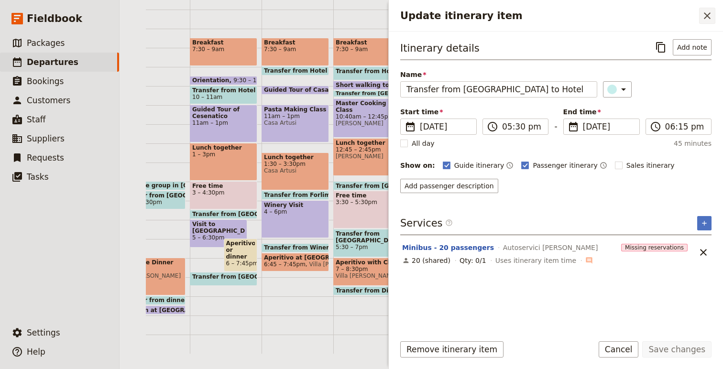
click at [708, 19] on icon "Close drawer" at bounding box center [706, 15] width 11 height 11
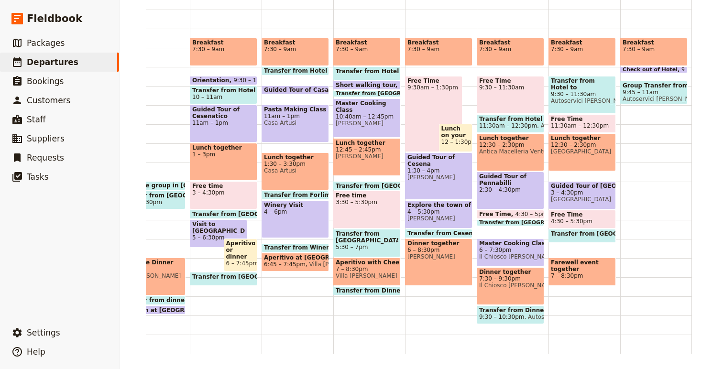
drag, startPoint x: 655, startPoint y: 95, endPoint x: 119, endPoint y: 6, distance: 543.0
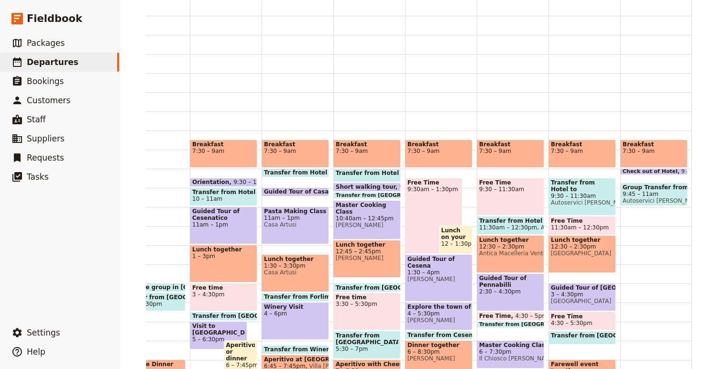
scroll to position [0, 0]
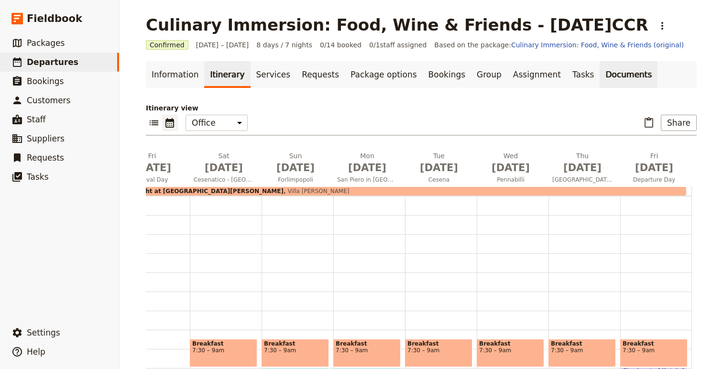
click at [599, 78] on link "Documents" at bounding box center [628, 74] width 58 height 27
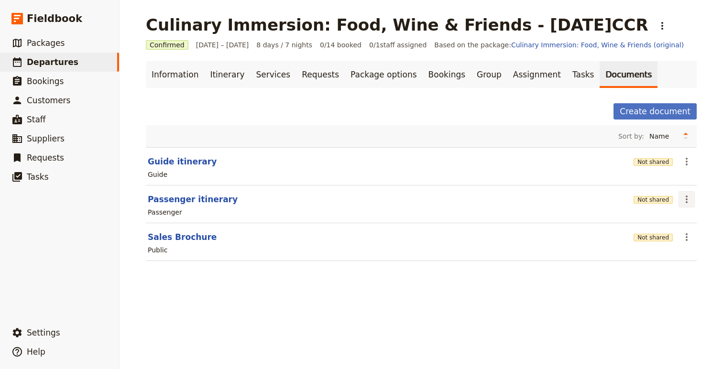
click at [687, 202] on icon "Actions" at bounding box center [686, 199] width 11 height 11
click at [644, 220] on span "Share" at bounding box center [639, 221] width 19 height 10
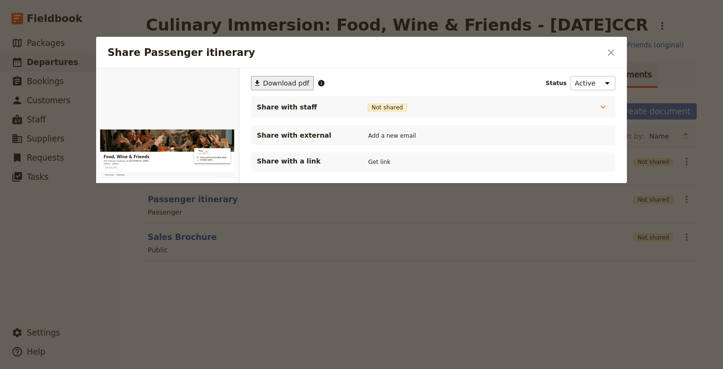
click at [266, 86] on span "Download pdf" at bounding box center [286, 83] width 46 height 10
click at [54, 257] on div at bounding box center [361, 184] width 723 height 369
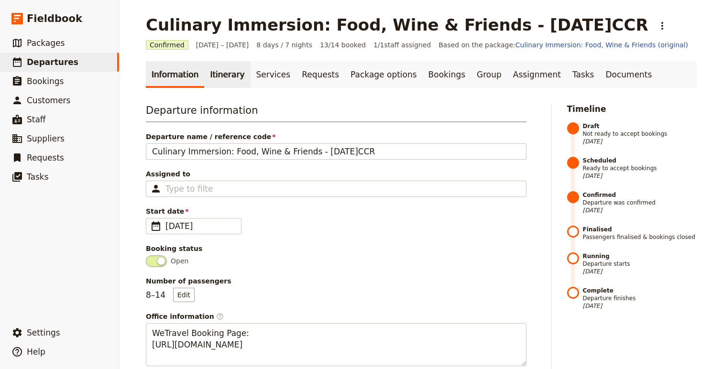
click at [224, 73] on link "Itinerary" at bounding box center [227, 74] width 46 height 27
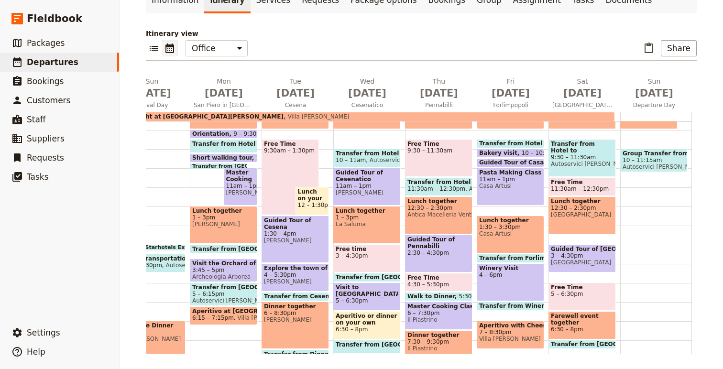
scroll to position [160, 0]
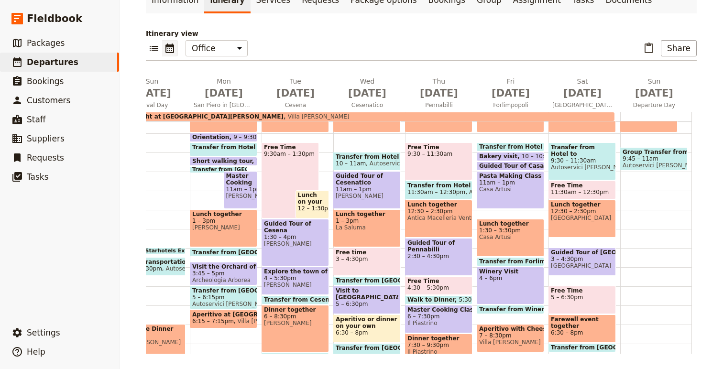
drag, startPoint x: 643, startPoint y: 162, endPoint x: 124, endPoint y: 1, distance: 543.3
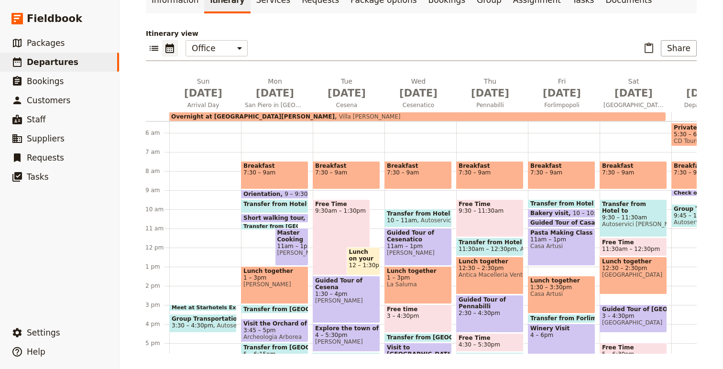
scroll to position [0, 0]
